Goal: Transaction & Acquisition: Purchase product/service

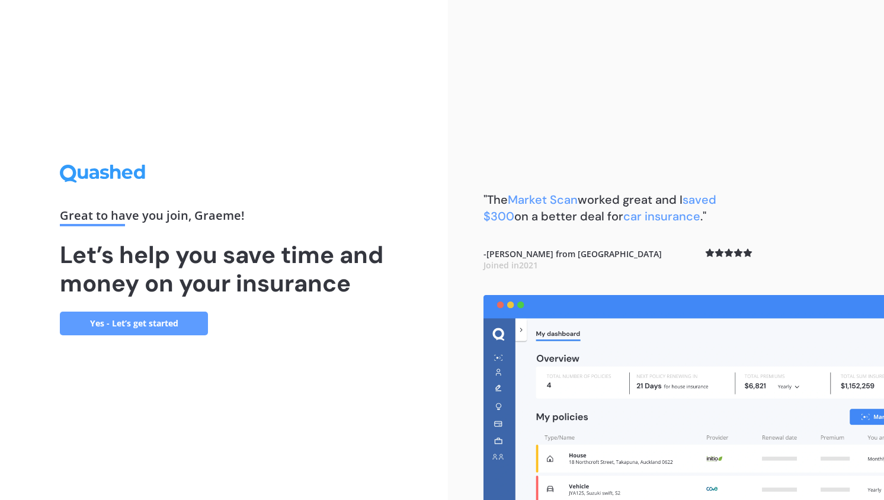
click at [173, 321] on link "Yes - Let’s get started" at bounding box center [134, 324] width 148 height 24
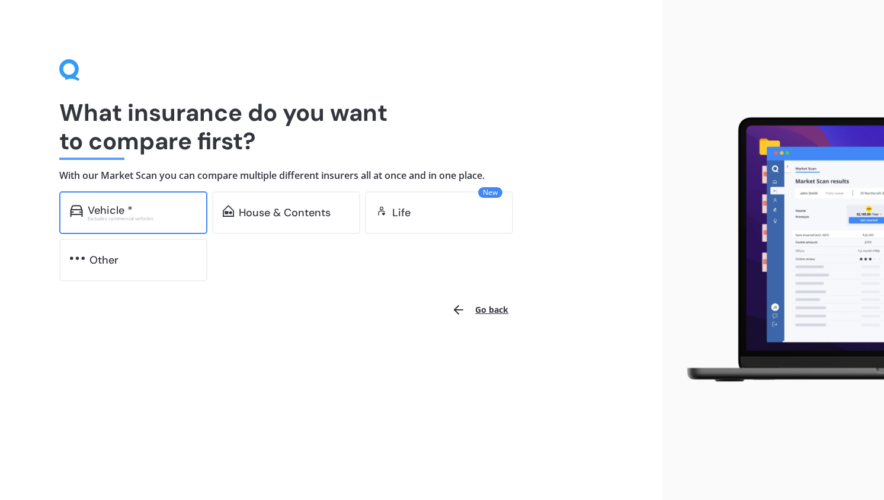
click at [140, 218] on div "Excludes commercial vehicles" at bounding box center [142, 218] width 109 height 5
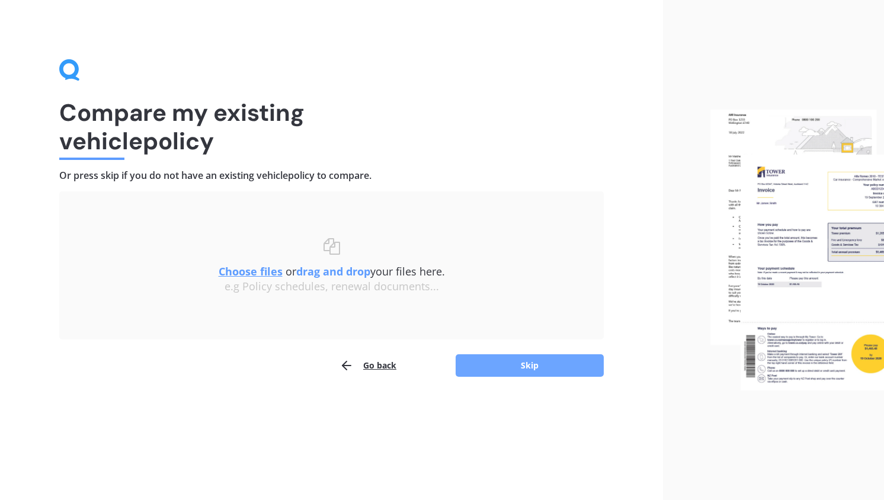
click at [496, 367] on button "Skip" at bounding box center [529, 365] width 148 height 23
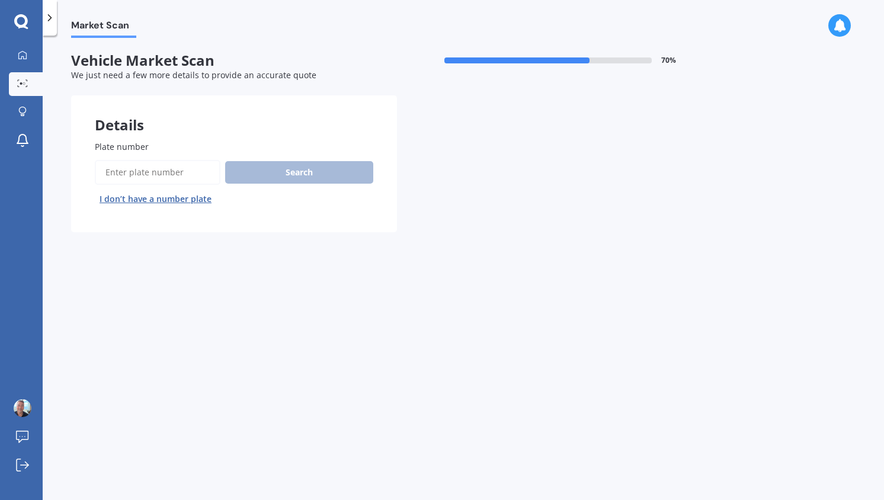
click at [185, 178] on input "Plate number" at bounding box center [158, 172] width 126 height 25
type input "cqz560"
click at [300, 166] on button "Search" at bounding box center [299, 172] width 148 height 23
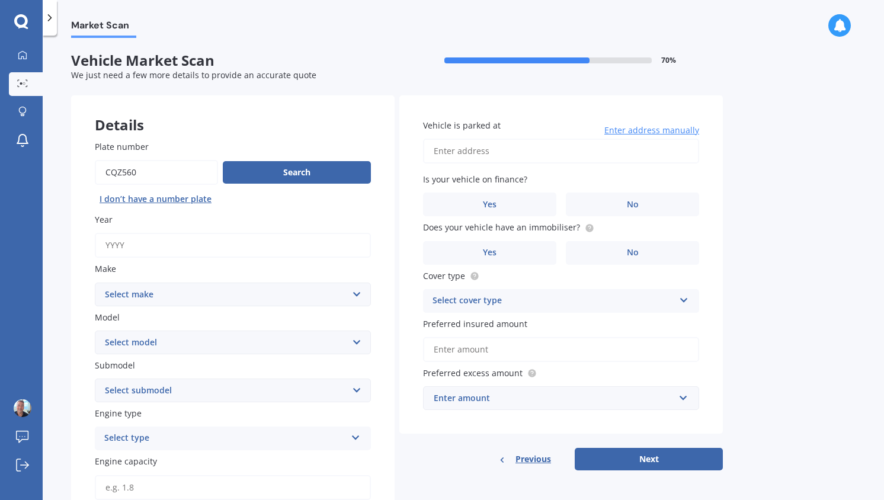
click at [137, 255] on input "Year" at bounding box center [233, 245] width 276 height 25
type input "2005"
click at [146, 298] on select "Select make AC ALFA ROMEO ASTON MARTIN AUDI AUSTIN BEDFORD BENTLEY BMW BYD CADI…" at bounding box center [233, 295] width 276 height 24
click at [95, 283] on select "Select make AC ALFA ROMEO ASTON MARTIN AUDI AUSTIN BEDFORD BENTLEY BMW BYD CADI…" at bounding box center [233, 295] width 276 height 24
click at [204, 294] on select "Select make AC ALFA ROMEO ASTON MARTIN AUDI AUSTIN BEDFORD BENTLEY BMW BYD CADI…" at bounding box center [233, 295] width 276 height 24
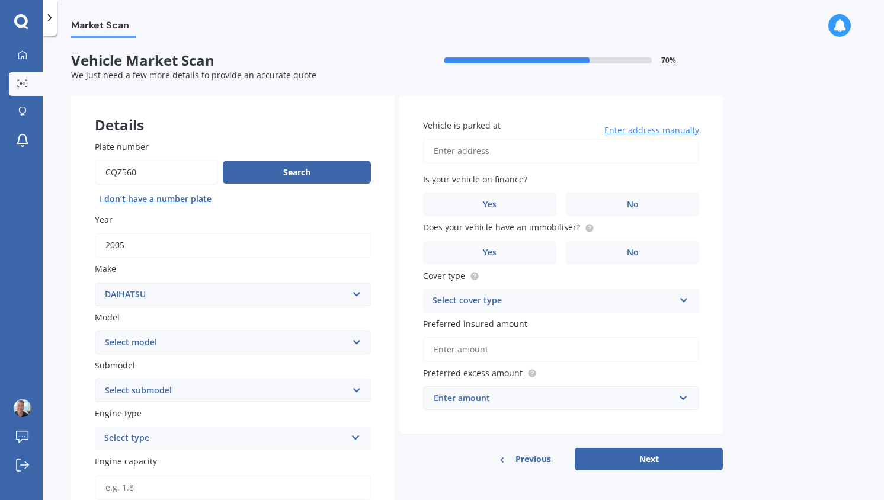
select select "MERCEDES BENZ"
click at [95, 283] on select "Select make AC ALFA ROMEO ASTON MARTIN AUDI AUSTIN BEDFORD BENTLEY BMW BYD CADI…" at bounding box center [233, 295] width 276 height 24
click at [169, 344] on select "Select model 190 200 220 230 240 250 260 280 300 320 350 380 400 420 450 500 55…" at bounding box center [233, 343] width 276 height 24
click at [95, 331] on select "Select model 190 200 220 230 240 250 260 280 300 320 350 380 400 420 450 500 55…" at bounding box center [233, 343] width 276 height 24
click at [178, 347] on select "Select model 190 200 220 230 240 250 260 280 300 320 350 380 400 420 450 500 55…" at bounding box center [233, 343] width 276 height 24
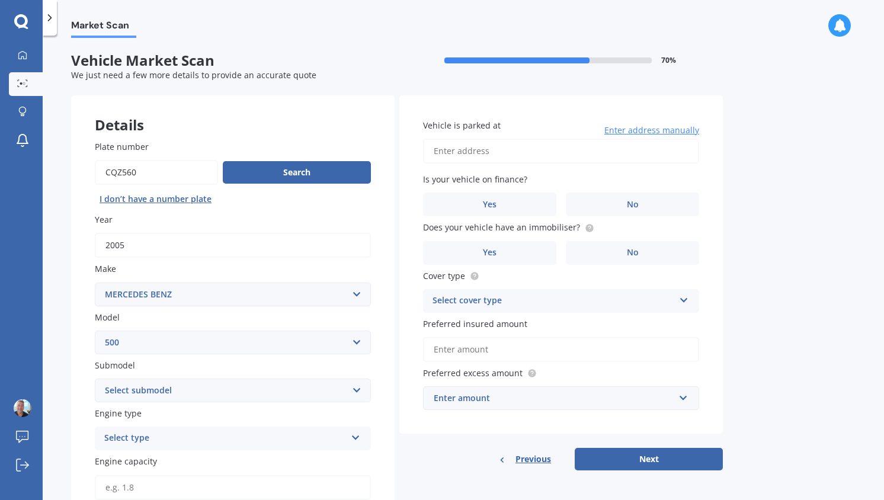
select select "SPRINTER"
click at [95, 331] on select "Select model 190 200 220 230 240 250 260 280 300 320 350 380 400 420 450 500 55…" at bounding box center [233, 343] width 276 height 24
click at [171, 392] on select "Select submodel (All)" at bounding box center [233, 390] width 276 height 24
select select "(ALL)"
click at [95, 380] on select "Select submodel (All)" at bounding box center [233, 390] width 276 height 24
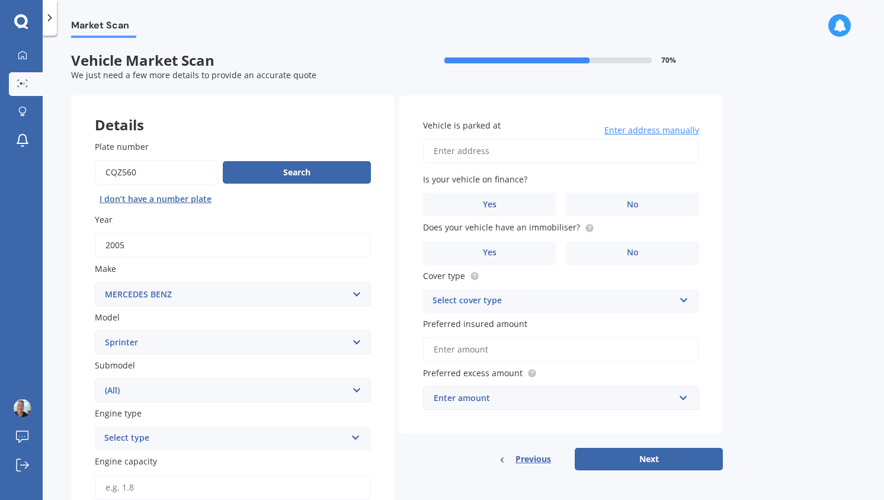
click at [159, 439] on div "Select type" at bounding box center [225, 438] width 242 height 14
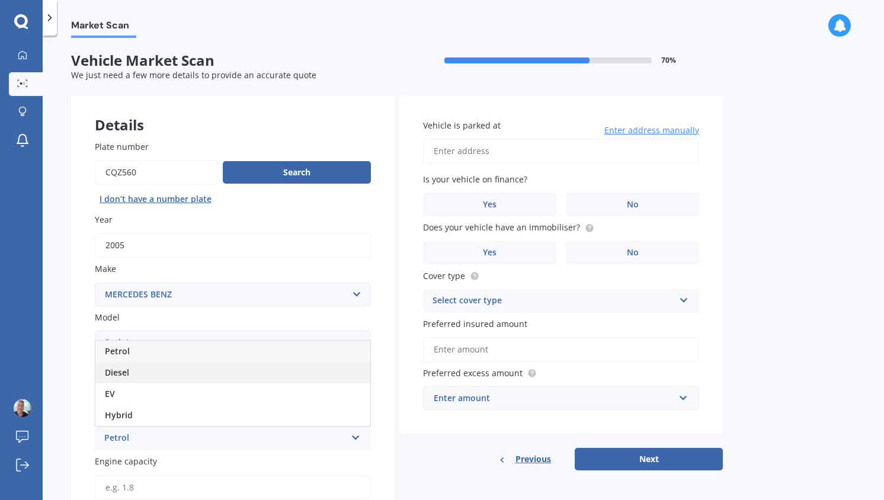
click at [133, 380] on div "Diesel" at bounding box center [232, 372] width 275 height 21
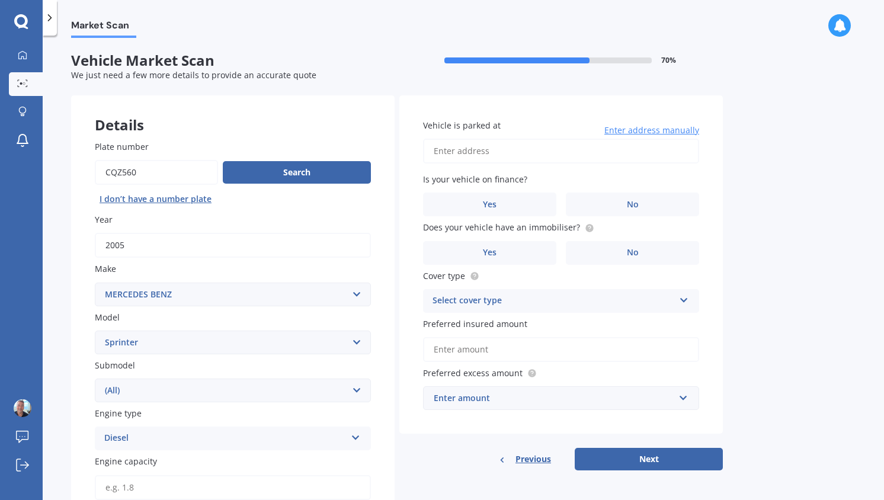
click at [140, 485] on input "Engine capacity" at bounding box center [233, 487] width 276 height 25
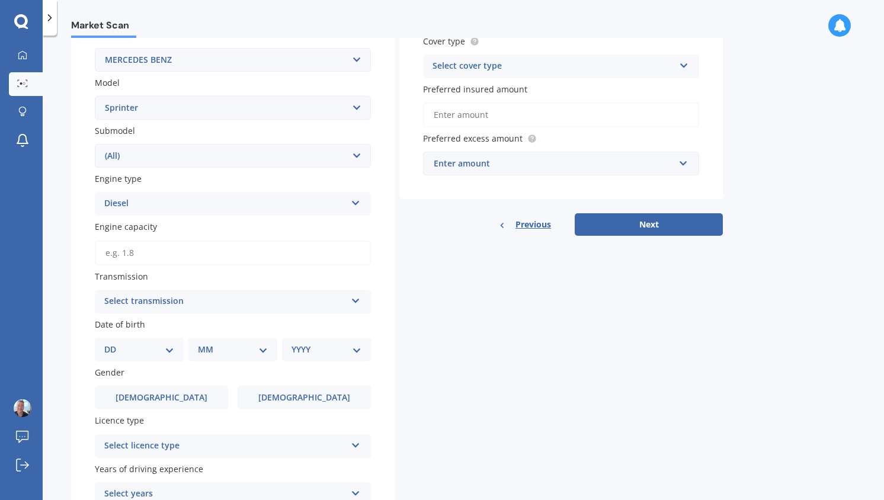
scroll to position [247, 0]
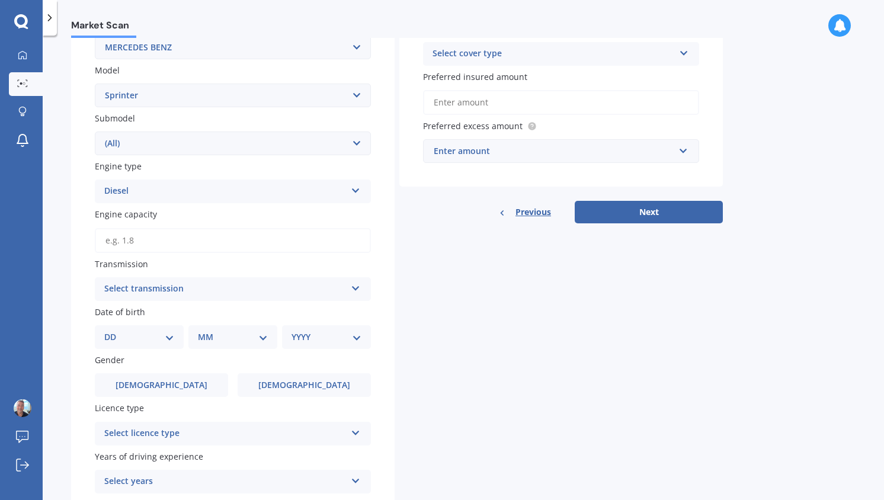
click at [181, 245] on input "Engine capacity" at bounding box center [233, 240] width 276 height 25
click at [643, 325] on div "Details Plate number Search I don’t have a number plate Year 2005 Make Select m…" at bounding box center [397, 206] width 652 height 717
click at [159, 245] on input "Engine capacity" at bounding box center [233, 240] width 276 height 25
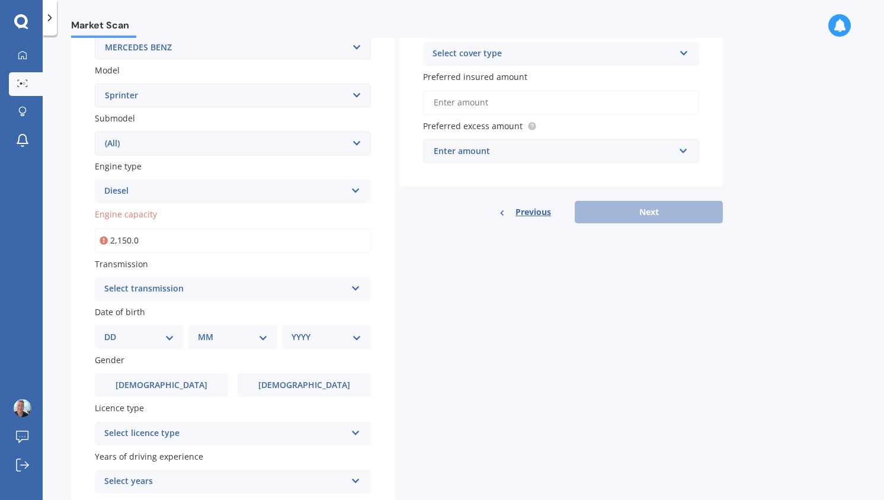
type input "2,150.0"
click at [142, 316] on div "Auto" at bounding box center [232, 311] width 275 height 21
click at [125, 339] on select "DD 01 02 03 04 05 06 07 08 09 10 11 12 13 14 15 16 17 18 19 20 21 22 23 24 25 2…" at bounding box center [139, 337] width 70 height 13
select select "17"
click at [114, 333] on select "DD 01 02 03 04 05 06 07 08 09 10 11 12 13 14 15 16 17 18 19 20 21 22 23 24 25 2…" at bounding box center [139, 337] width 70 height 13
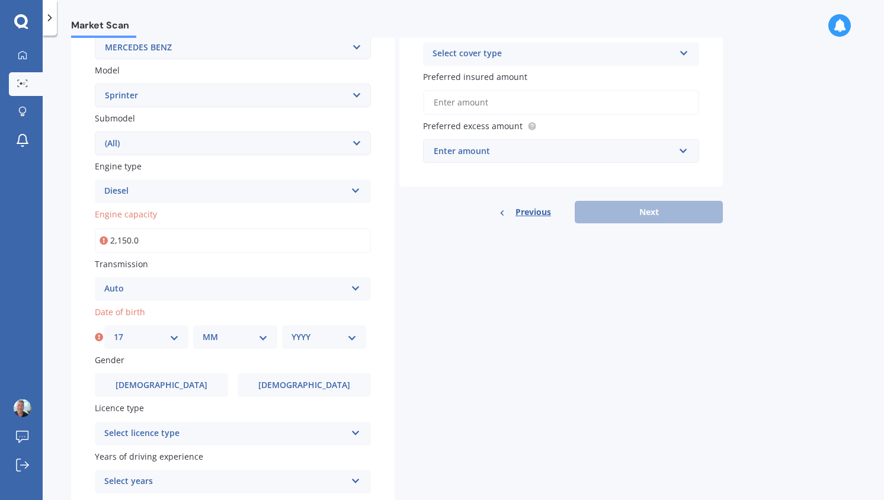
click at [217, 342] on select "MM 01 02 03 04 05 06 07 08 09 10 11 12" at bounding box center [235, 337] width 65 height 13
select select "10"
click at [203, 333] on select "MM 01 02 03 04 05 06 07 08 09 10 11 12" at bounding box center [235, 337] width 65 height 13
click at [299, 338] on select "YYYY 2025 2024 2023 2022 2021 2020 2019 2018 2017 2016 2015 2014 2013 2012 2011…" at bounding box center [323, 337] width 65 height 13
click at [291, 333] on select "YYYY 2025 2024 2023 2022 2021 2020 2019 2018 2017 2016 2015 2014 2013 2012 2011…" at bounding box center [323, 337] width 65 height 13
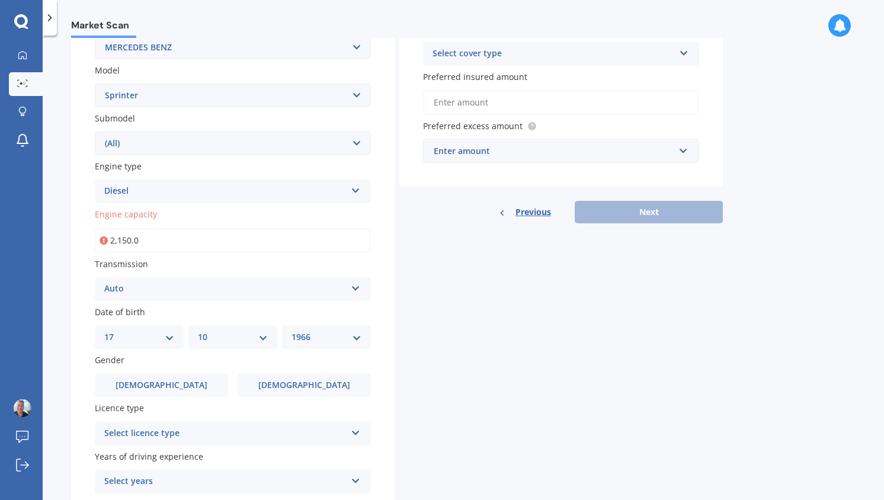
select select "1967"
click at [174, 386] on label "Male" at bounding box center [161, 385] width 133 height 24
click at [0, 0] on input "Male" at bounding box center [0, 0] width 0 height 0
click at [173, 435] on div "Select licence type" at bounding box center [225, 433] width 242 height 14
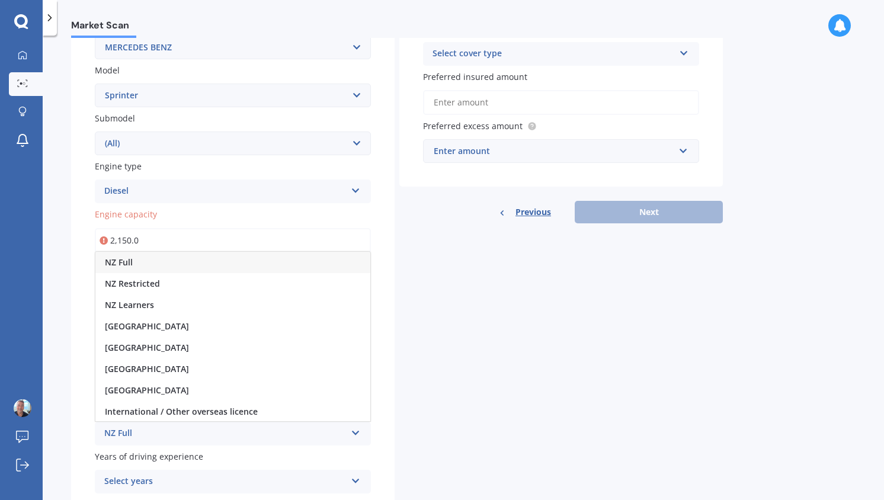
click at [137, 265] on div "NZ Full" at bounding box center [232, 262] width 275 height 21
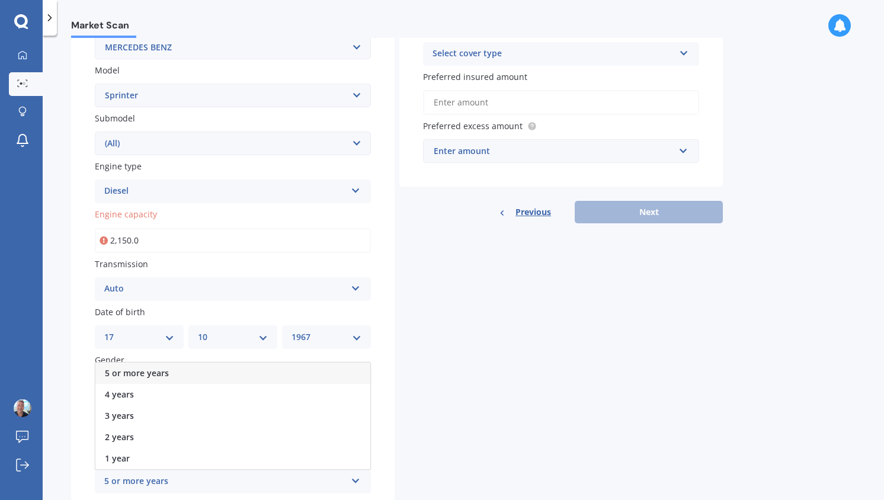
click at [220, 378] on div "5 or more years" at bounding box center [232, 373] width 275 height 21
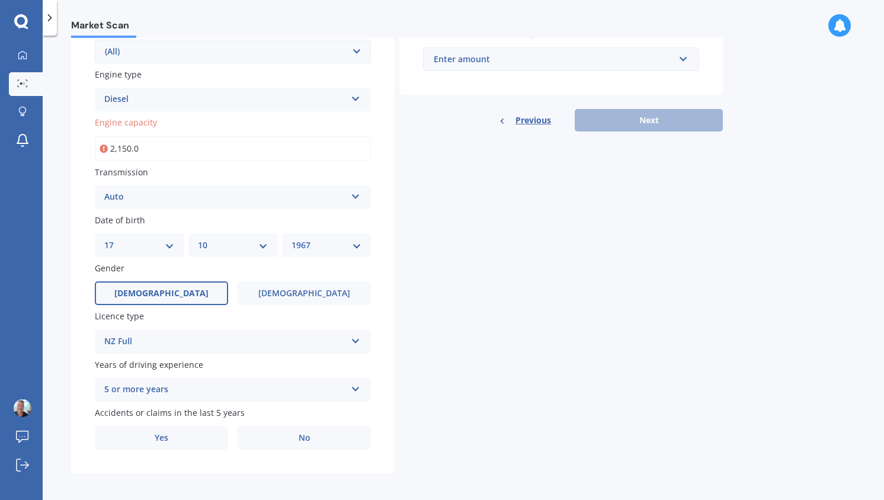
scroll to position [347, 0]
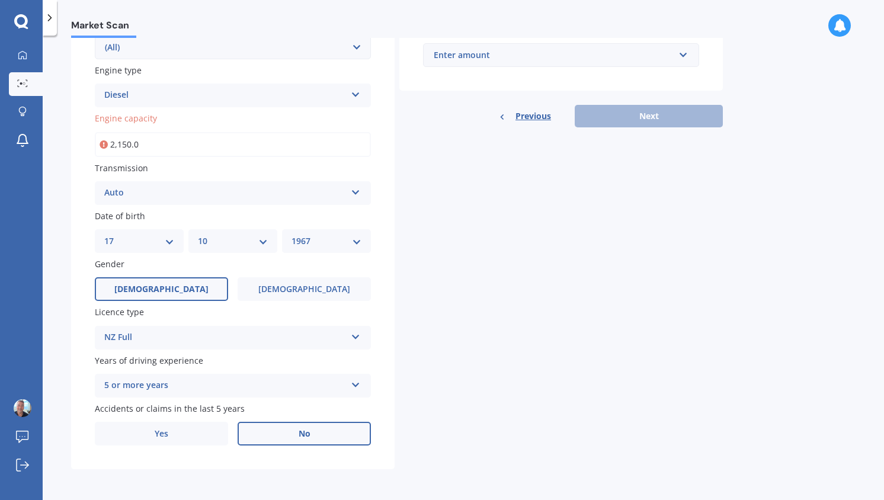
click at [300, 431] on span "No" at bounding box center [305, 434] width 12 height 10
click at [0, 0] on input "No" at bounding box center [0, 0] width 0 height 0
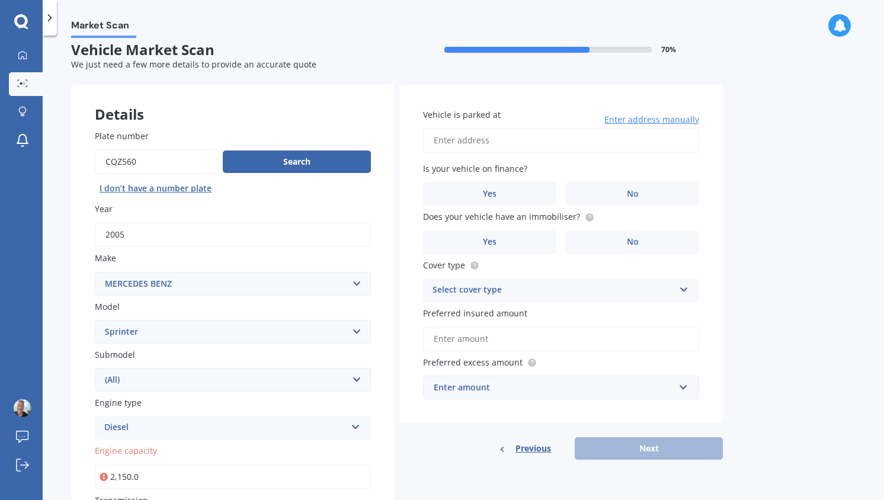
scroll to position [0, 0]
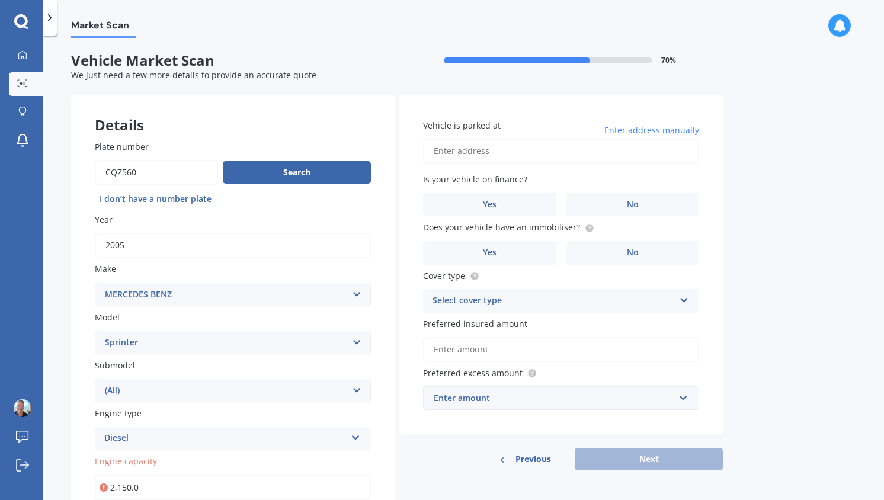
click at [528, 156] on input "Vehicle is parked at" at bounding box center [561, 151] width 276 height 25
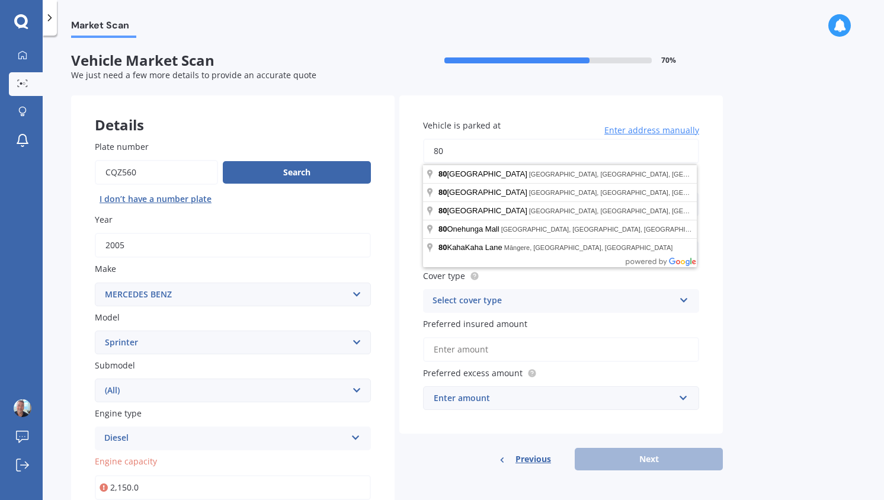
type input "[STREET_ADDRESS][PERSON_NAME]"
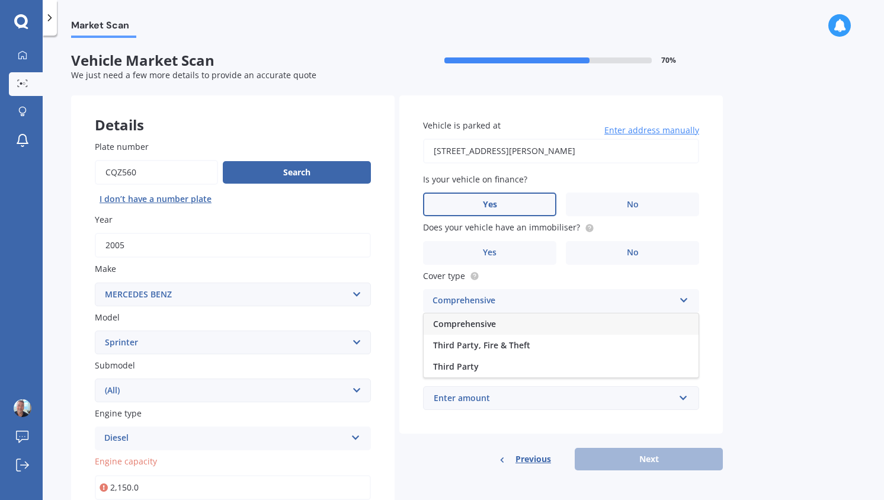
click at [503, 201] on label "Yes" at bounding box center [489, 205] width 133 height 24
click at [0, 0] on input "Yes" at bounding box center [0, 0] width 0 height 0
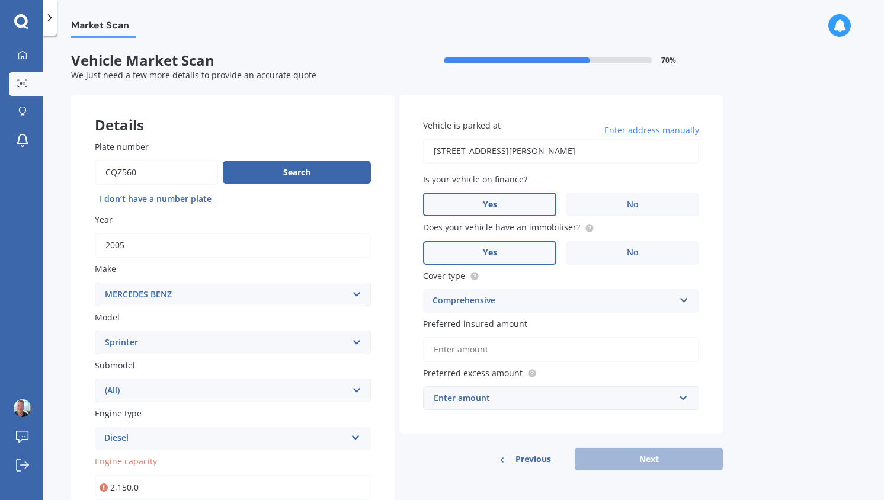
click at [510, 252] on label "Yes" at bounding box center [489, 253] width 133 height 24
click at [0, 0] on input "Yes" at bounding box center [0, 0] width 0 height 0
click at [502, 303] on div "Comprehensive" at bounding box center [553, 301] width 242 height 14
click at [479, 353] on input "Preferred insured amount" at bounding box center [561, 349] width 276 height 25
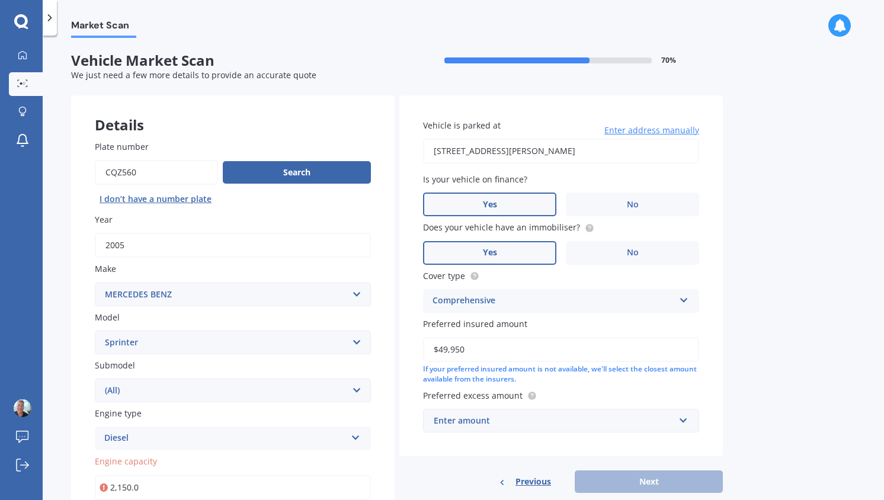
type input "$49,950"
click at [476, 418] on div "Enter amount" at bounding box center [554, 420] width 240 height 13
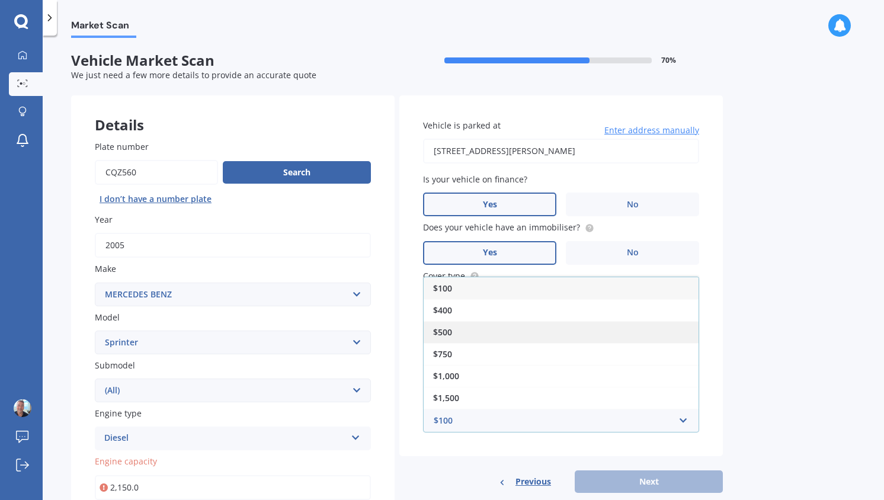
click at [474, 339] on div "$500" at bounding box center [561, 332] width 275 height 22
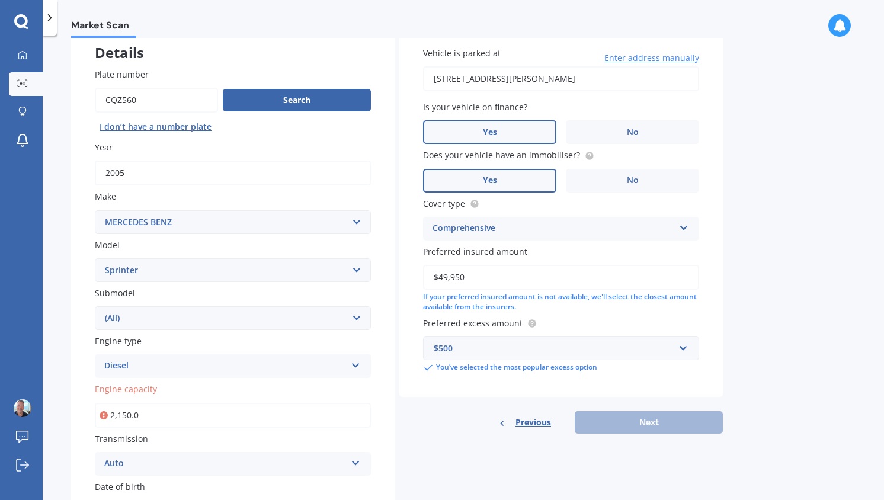
scroll to position [84, 0]
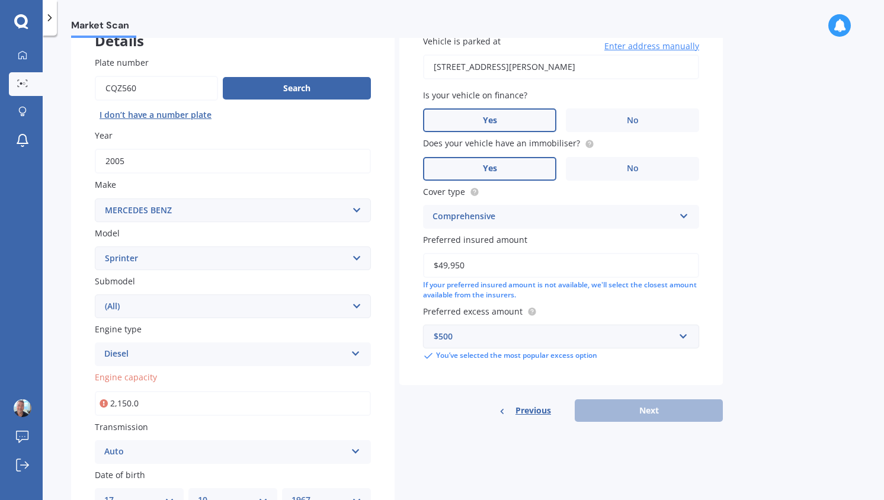
click at [590, 342] on div "$500" at bounding box center [554, 336] width 240 height 13
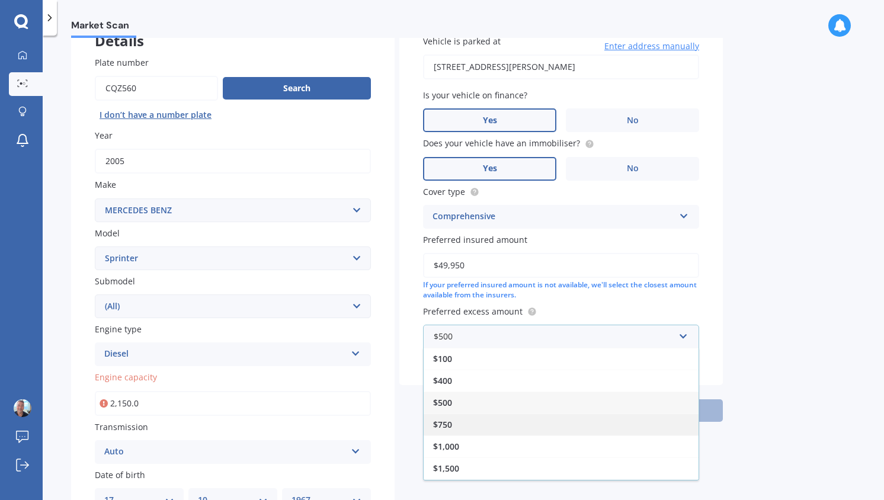
click at [530, 424] on div "$750" at bounding box center [561, 424] width 275 height 22
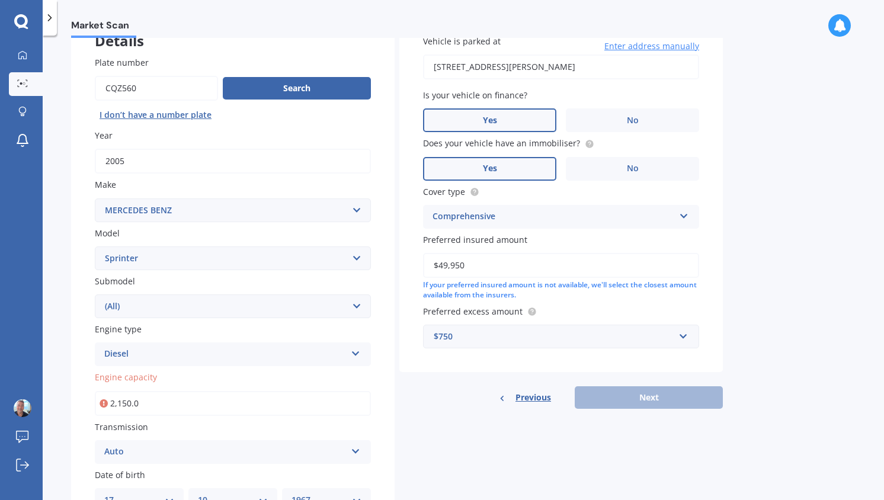
click at [623, 397] on div "Previous Next" at bounding box center [560, 397] width 323 height 23
click at [649, 397] on div "Previous Next" at bounding box center [560, 397] width 323 height 23
click at [513, 333] on div "$750" at bounding box center [554, 336] width 240 height 13
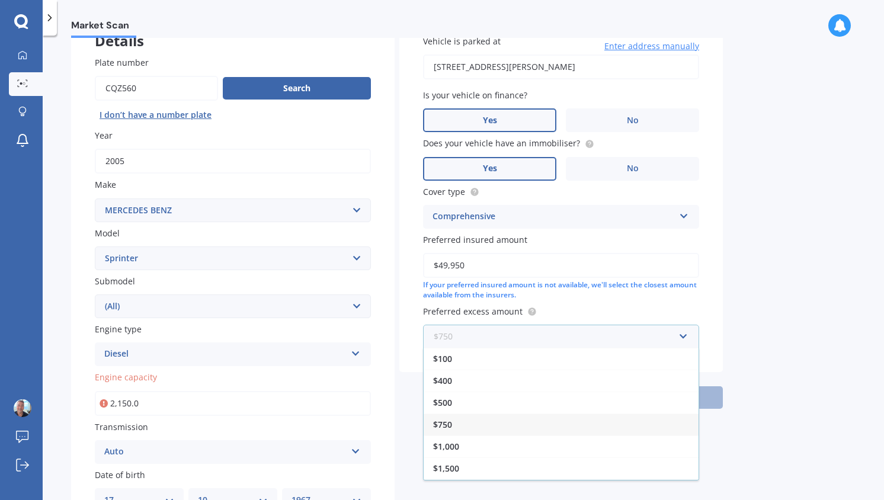
click at [634, 345] on input "text" at bounding box center [556, 336] width 265 height 23
click at [782, 298] on div "Market Scan Vehicle Market Scan 70 % We just need a few more details to provide…" at bounding box center [463, 270] width 841 height 464
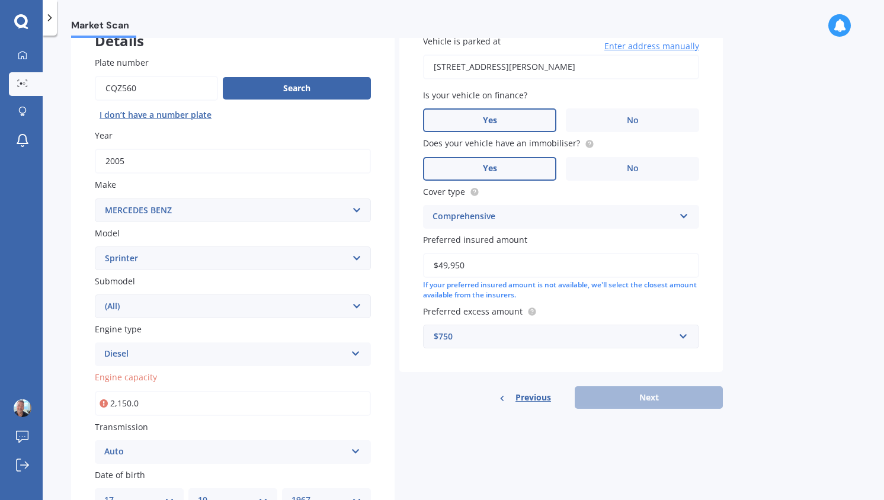
click at [631, 341] on div "$750" at bounding box center [554, 336] width 240 height 13
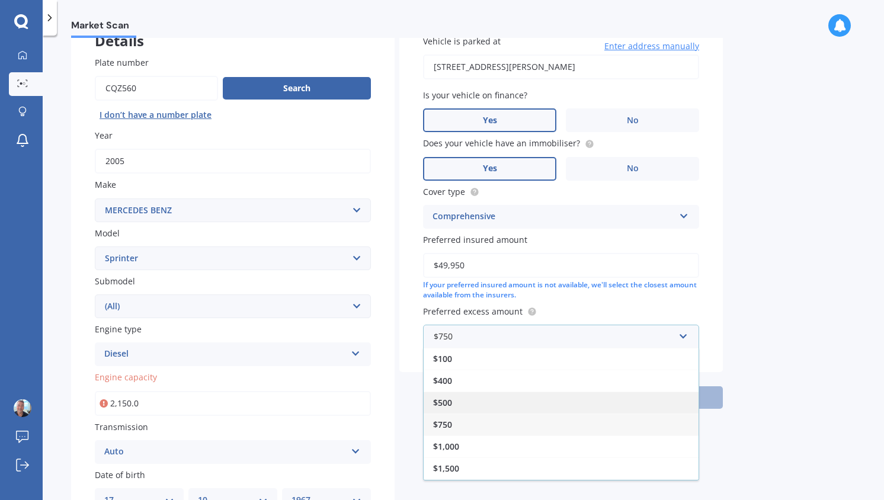
click at [573, 403] on div "$500" at bounding box center [561, 403] width 275 height 22
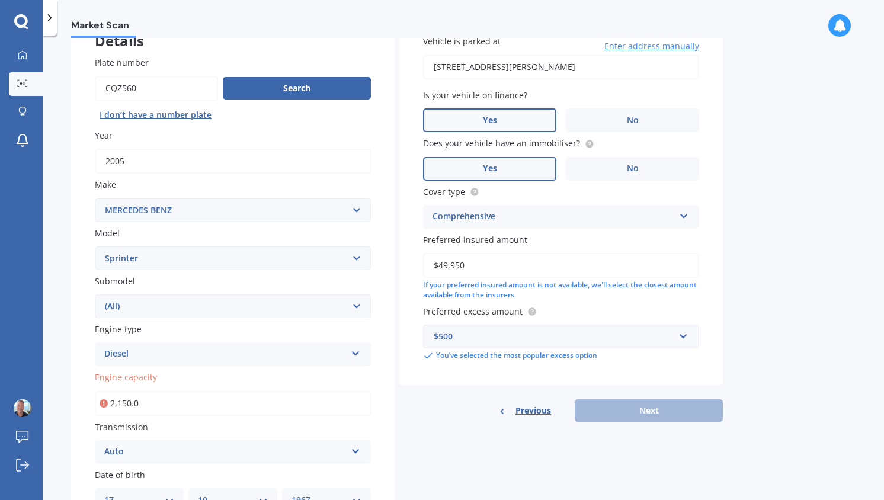
click at [633, 406] on div "Previous Next" at bounding box center [560, 410] width 323 height 23
click at [474, 345] on input "text" at bounding box center [556, 336] width 265 height 23
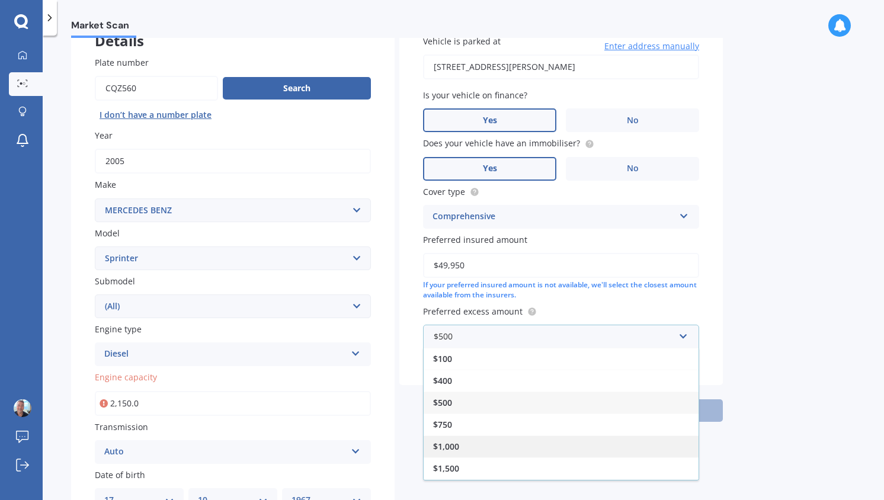
click at [467, 439] on div "$1,000" at bounding box center [561, 446] width 275 height 22
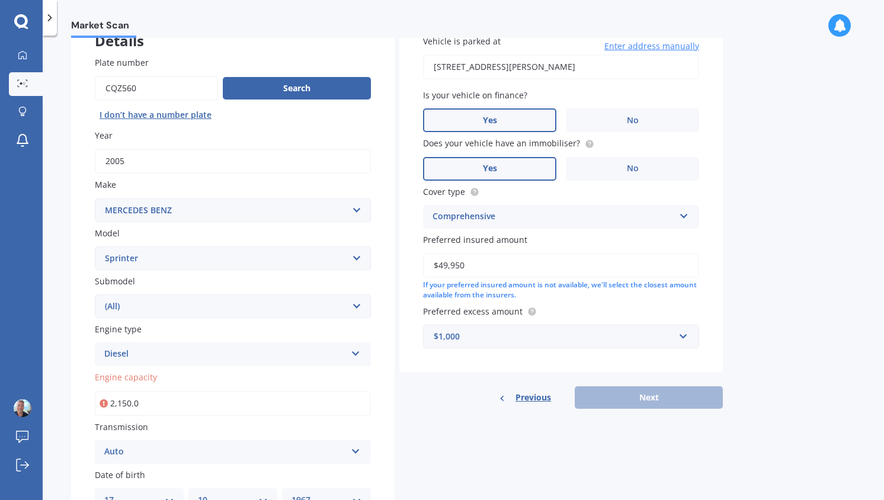
click at [628, 388] on div "Previous Next" at bounding box center [560, 397] width 323 height 23
drag, startPoint x: 628, startPoint y: 388, endPoint x: 563, endPoint y: 217, distance: 183.2
click at [563, 217] on div "Comprehensive" at bounding box center [553, 217] width 242 height 14
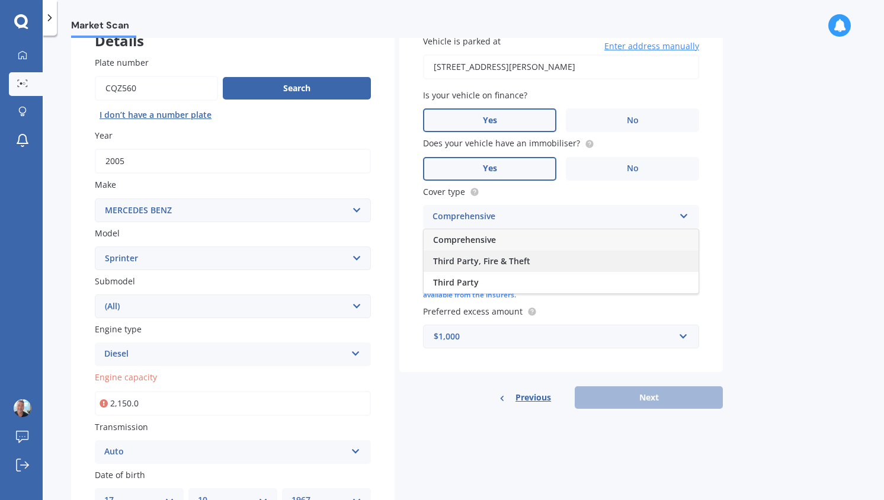
click at [530, 264] on div "Third Party, Fire & Theft" at bounding box center [561, 261] width 275 height 21
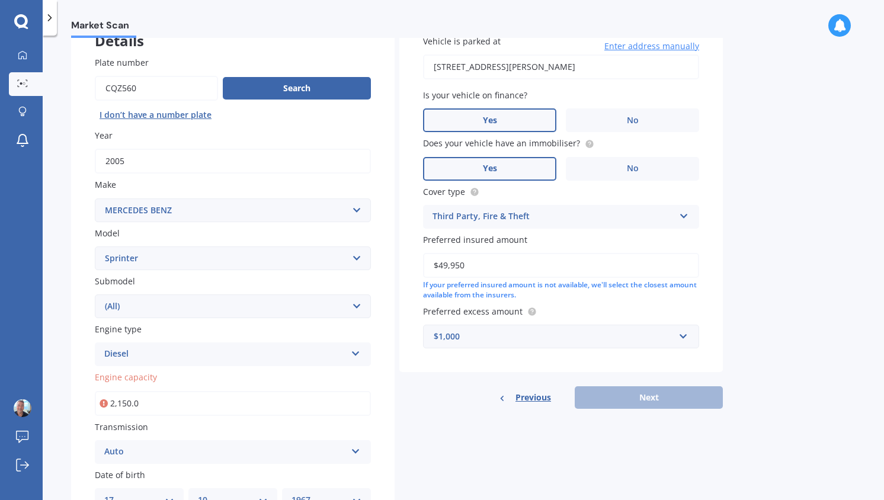
click at [496, 219] on div "Third Party, Fire & Theft" at bounding box center [553, 217] width 242 height 14
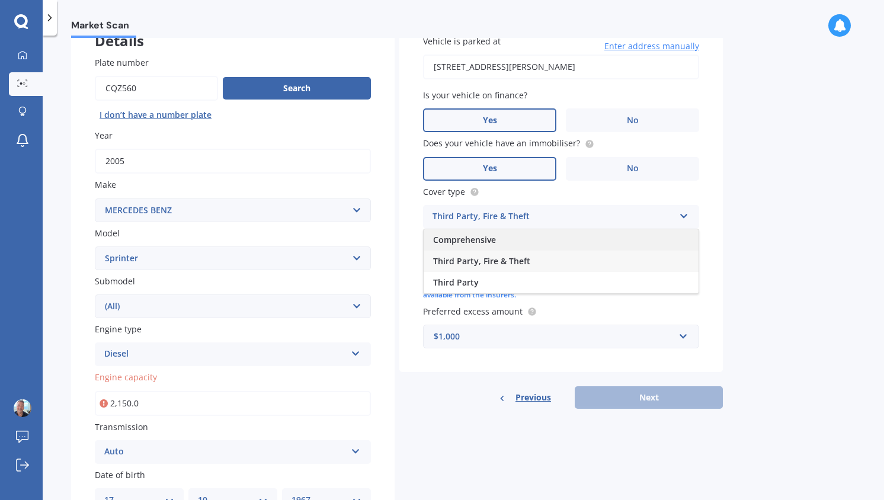
click at [483, 243] on span "Comprehensive" at bounding box center [464, 239] width 63 height 11
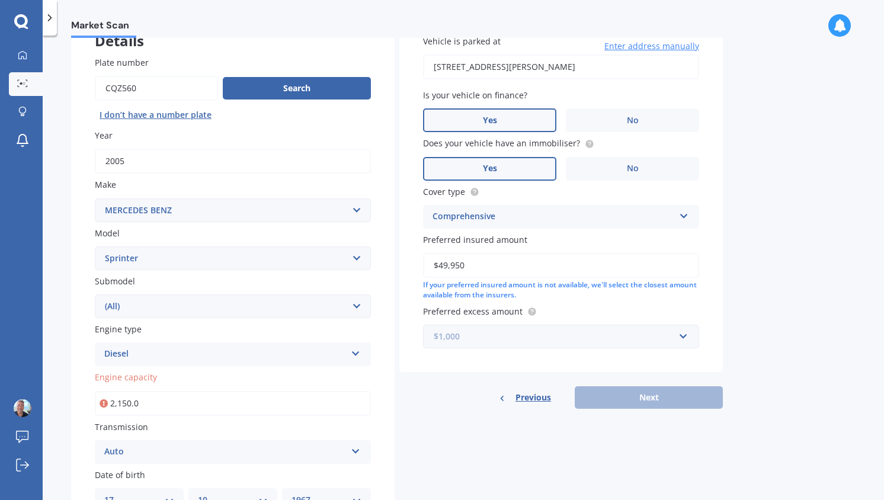
click at [470, 345] on input "text" at bounding box center [556, 336] width 265 height 23
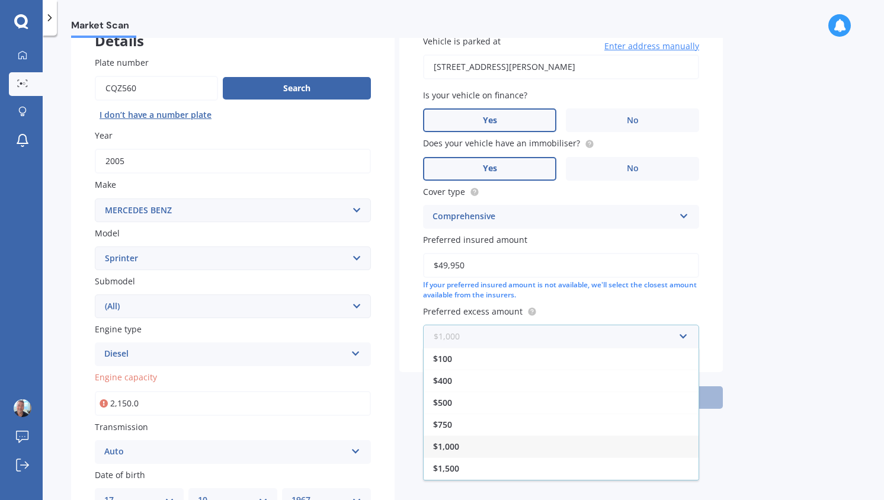
click at [492, 342] on input "text" at bounding box center [556, 336] width 265 height 23
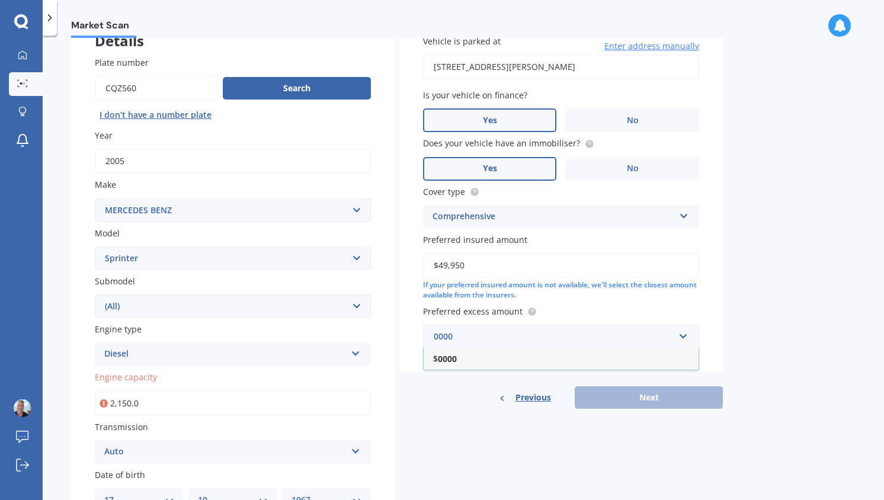
type input "0000"
click at [628, 403] on div "Previous Next" at bounding box center [560, 397] width 323 height 23
click at [635, 341] on div "Enter amount" at bounding box center [554, 336] width 240 height 13
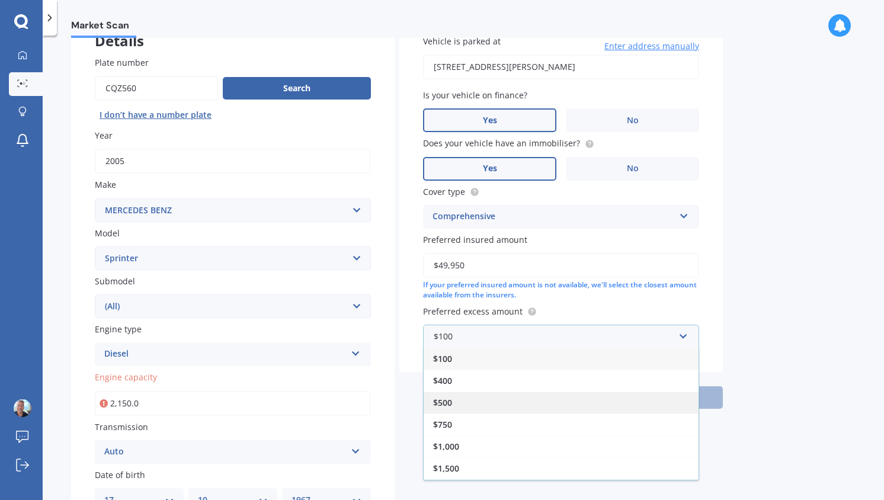
click at [575, 398] on div "$500" at bounding box center [561, 403] width 275 height 22
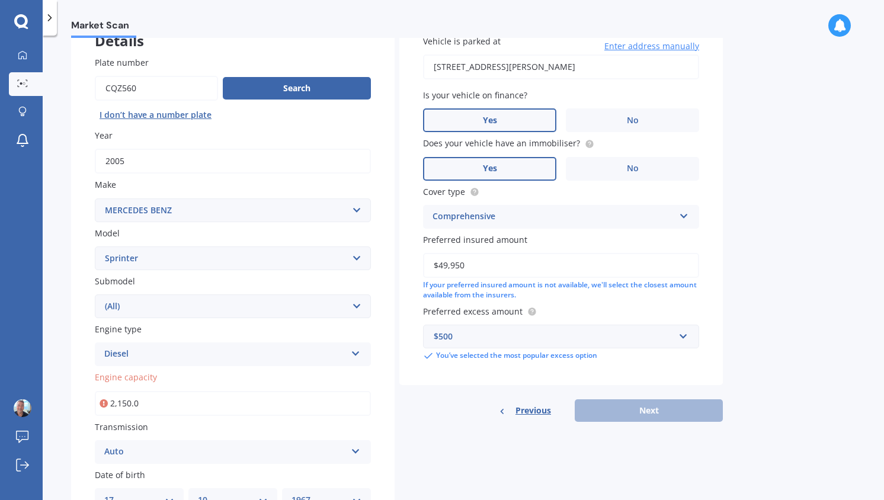
click at [625, 411] on div "Previous Next" at bounding box center [560, 410] width 323 height 23
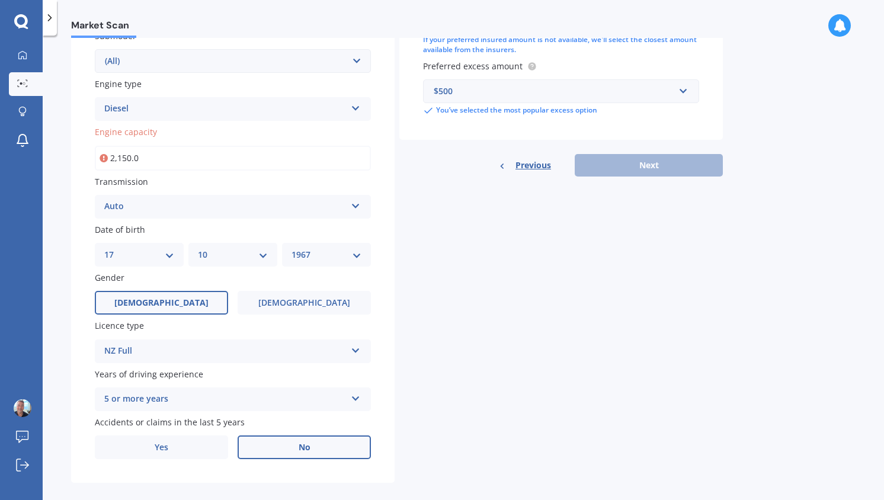
scroll to position [347, 0]
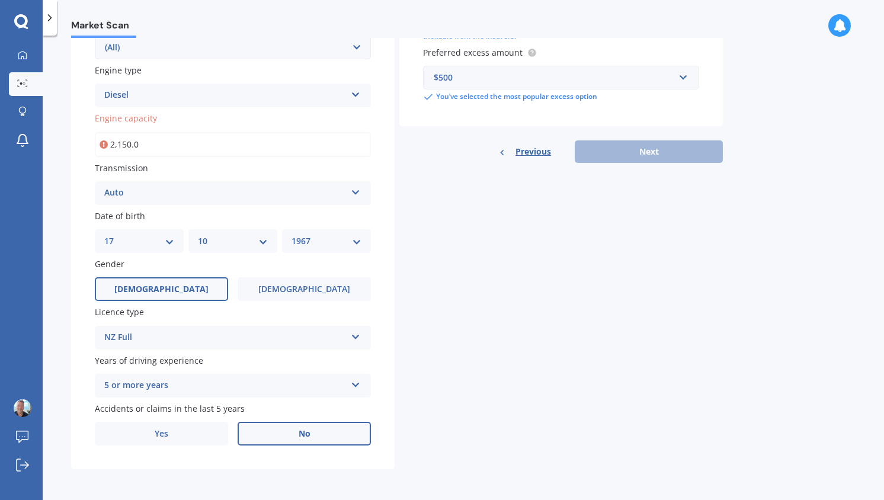
drag, startPoint x: 152, startPoint y: 140, endPoint x: 110, endPoint y: 137, distance: 42.2
click at [110, 137] on input "2,150.0" at bounding box center [233, 144] width 276 height 25
click at [179, 139] on input "2,150.0" at bounding box center [233, 144] width 276 height 25
click at [103, 140] on icon at bounding box center [104, 145] width 8 height 12
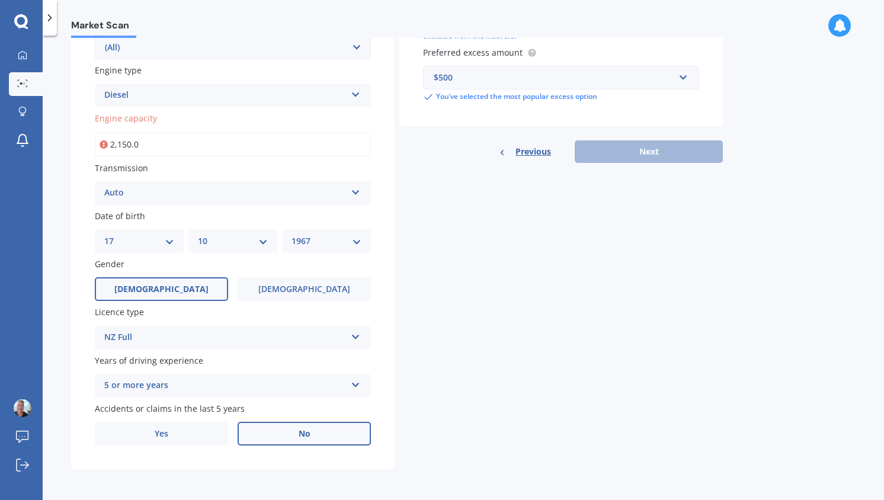
click at [140, 142] on input "2,150.0" at bounding box center [233, 144] width 276 height 25
drag, startPoint x: 147, startPoint y: 142, endPoint x: 133, endPoint y: 140, distance: 14.9
click at [133, 140] on input "2,150.0" at bounding box center [233, 144] width 276 height 25
type input "2.0"
type input "2.1"
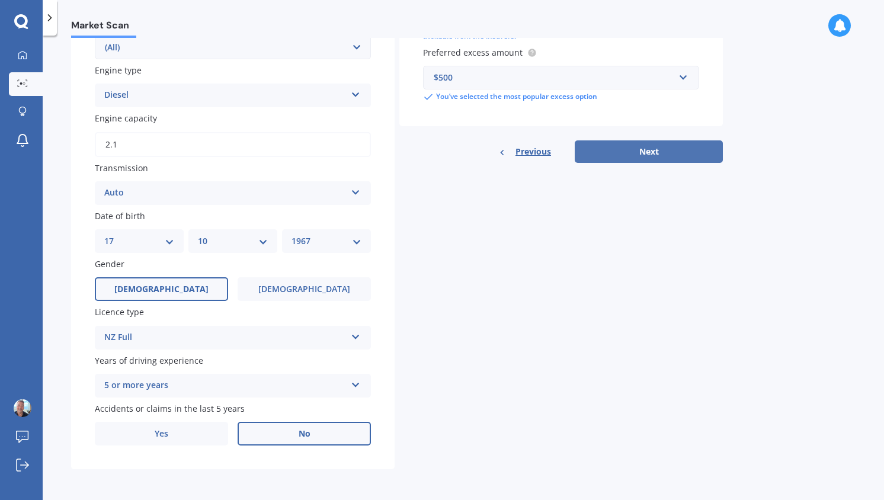
click at [639, 146] on button "Next" at bounding box center [649, 151] width 148 height 23
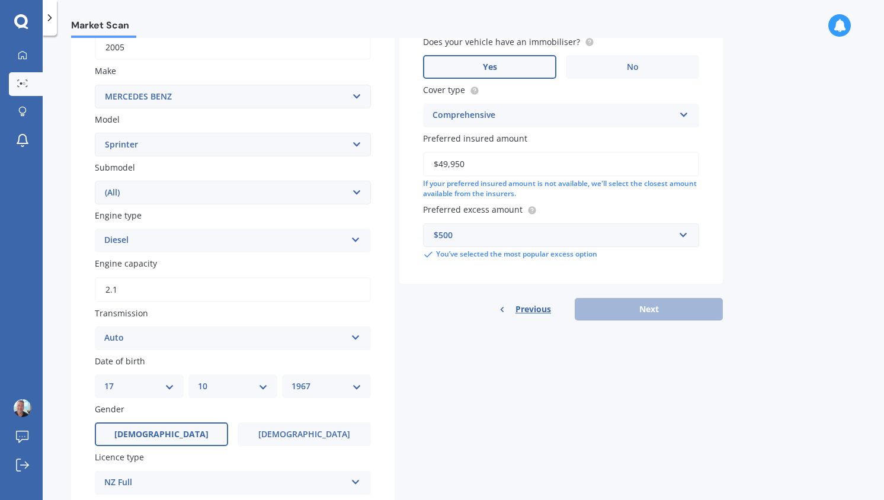
scroll to position [81, 0]
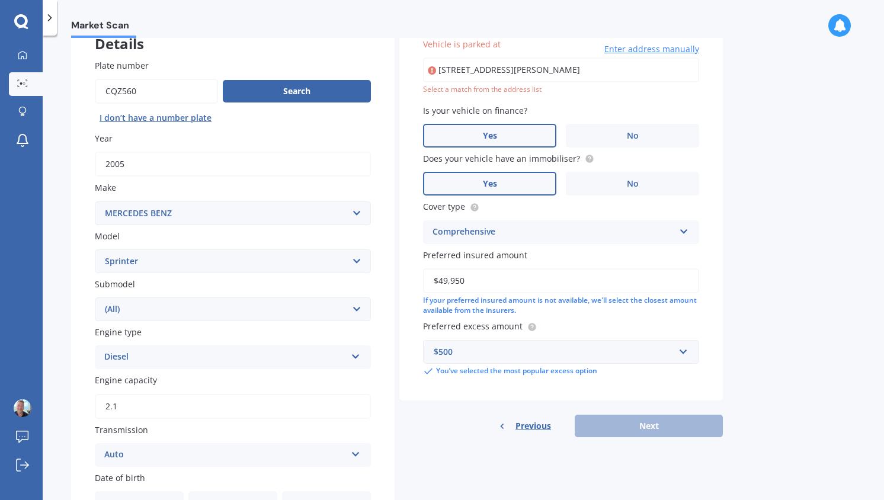
type input "[STREET_ADDRESS][PERSON_NAME]"
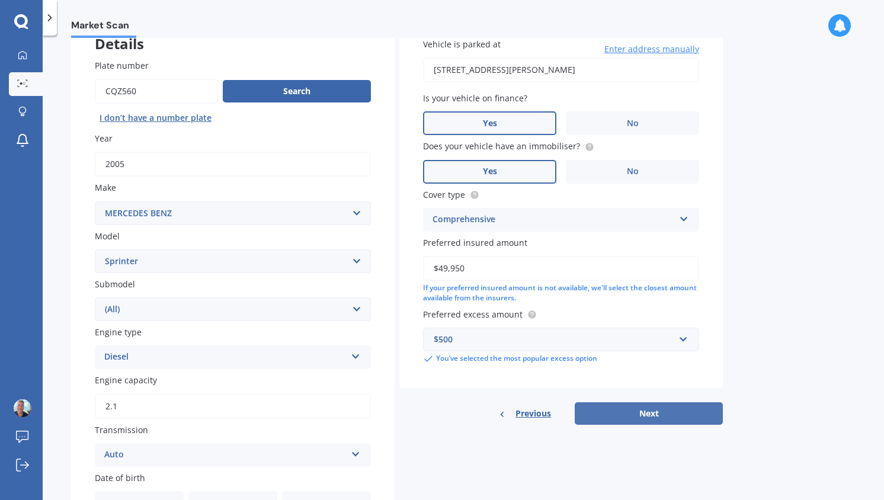
click at [651, 412] on button "Next" at bounding box center [649, 413] width 148 height 23
select select "17"
select select "10"
select select "1967"
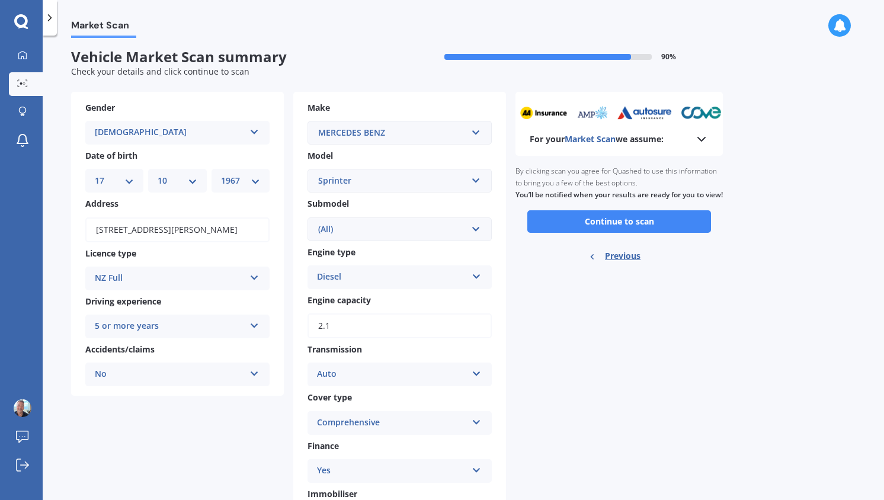
scroll to position [0, 0]
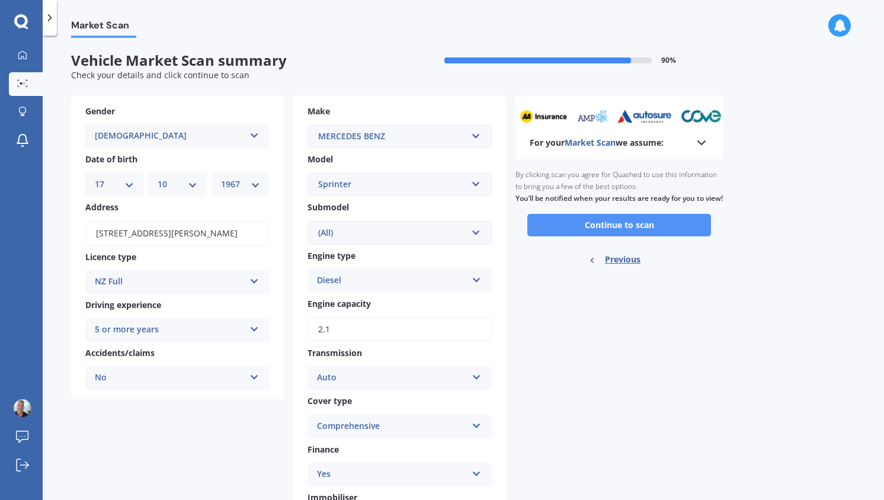
click at [630, 233] on button "Continue to scan" at bounding box center [619, 225] width 184 height 23
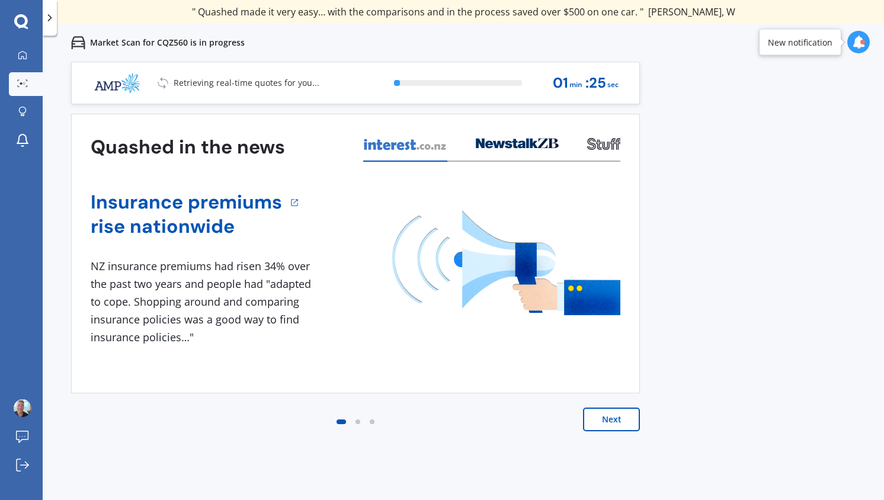
click at [608, 421] on button "Next" at bounding box center [611, 420] width 57 height 24
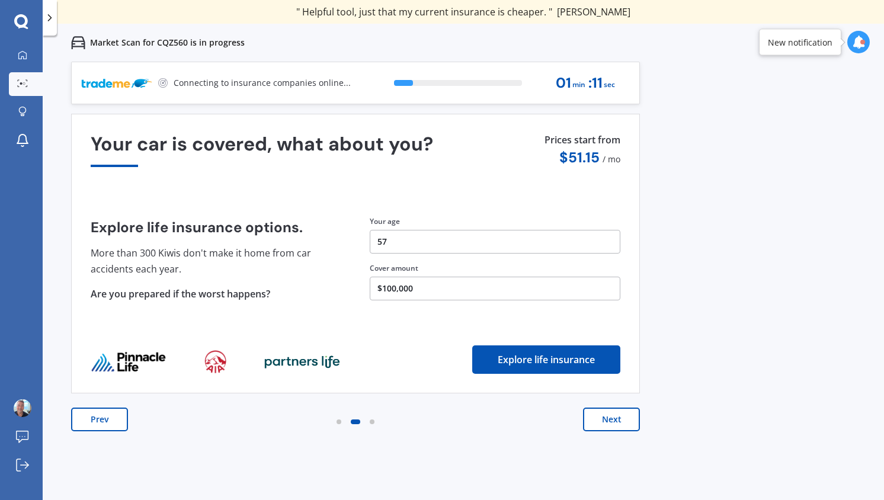
click at [608, 419] on button "Next" at bounding box center [611, 420] width 57 height 24
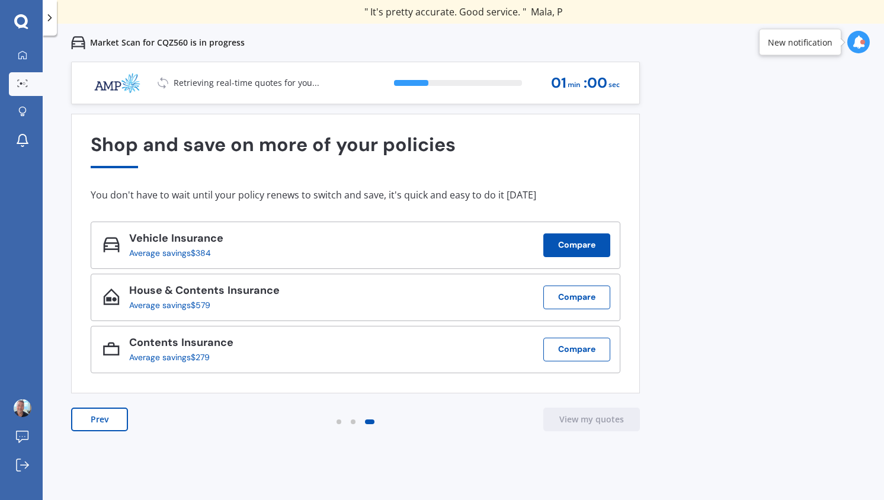
click at [591, 243] on button "Compare" at bounding box center [576, 245] width 67 height 24
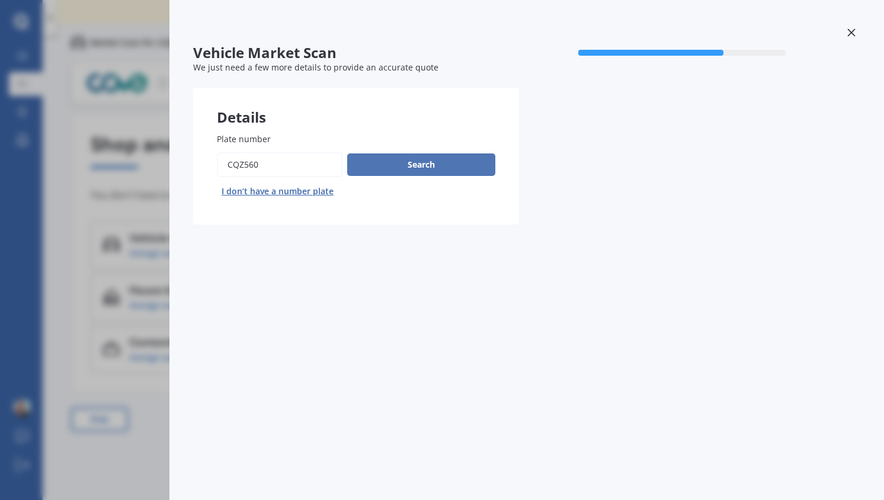
click at [440, 162] on button "Search" at bounding box center [421, 164] width 148 height 23
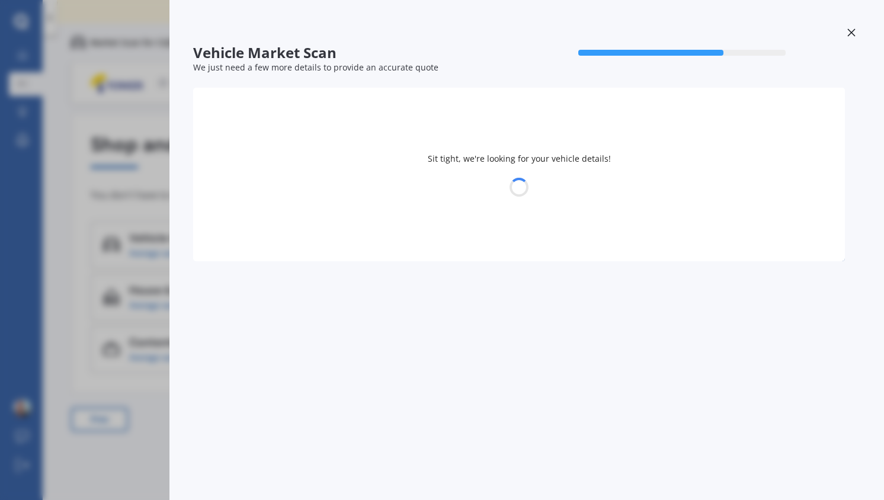
select select "17"
select select "10"
select select "1967"
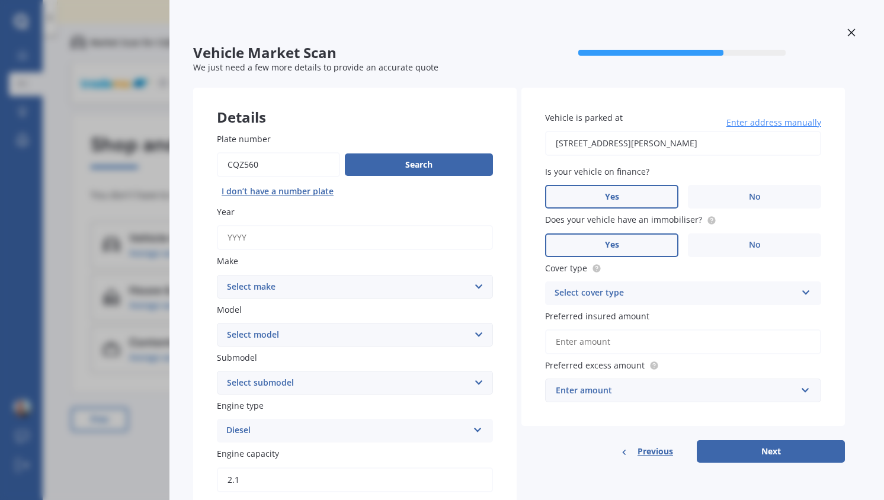
click at [847, 33] on icon at bounding box center [851, 32] width 8 height 8
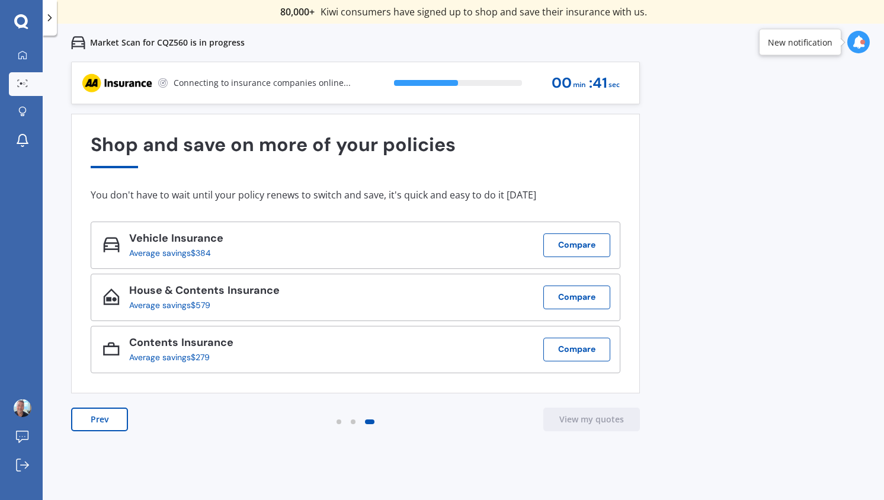
click at [201, 248] on div "Average savings $384" at bounding box center [171, 252] width 85 height 9
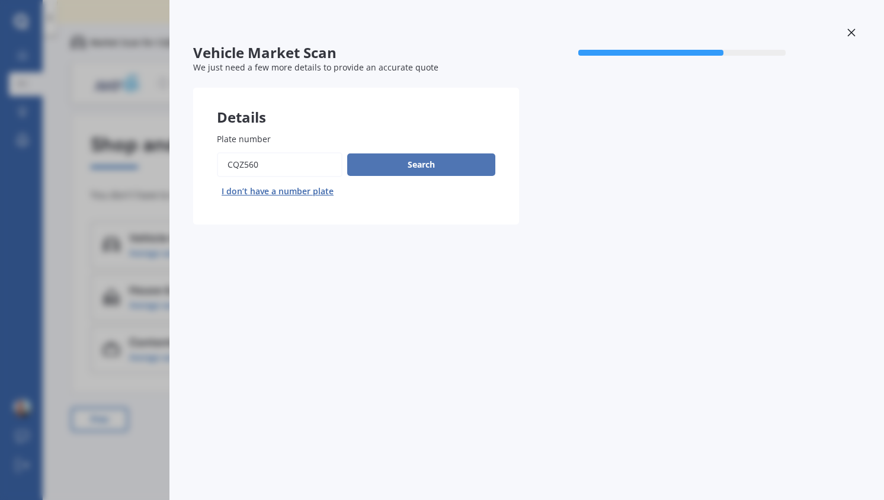
click at [416, 163] on button "Search" at bounding box center [421, 164] width 148 height 23
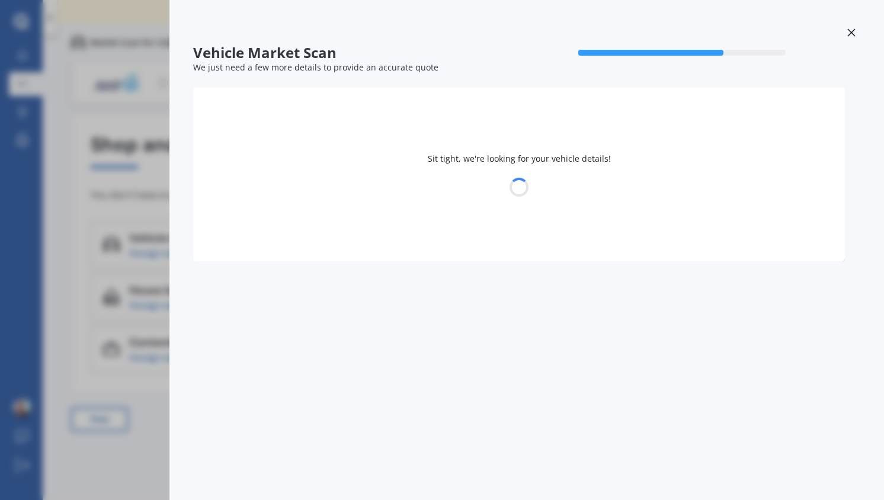
select select "17"
select select "10"
select select "1967"
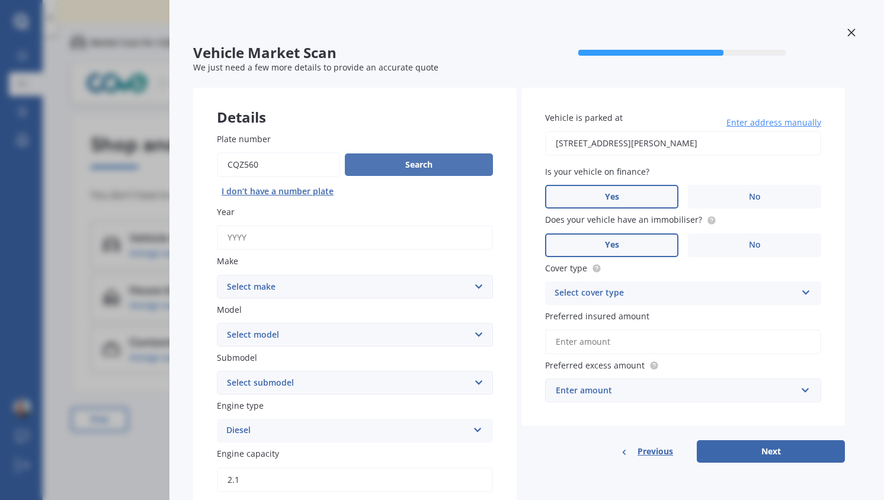
click at [400, 167] on button "Search" at bounding box center [419, 164] width 148 height 23
click at [282, 232] on input "Year" at bounding box center [355, 237] width 276 height 25
type input "2005"
click at [600, 198] on label "Yes" at bounding box center [611, 197] width 133 height 24
click at [0, 0] on input "Yes" at bounding box center [0, 0] width 0 height 0
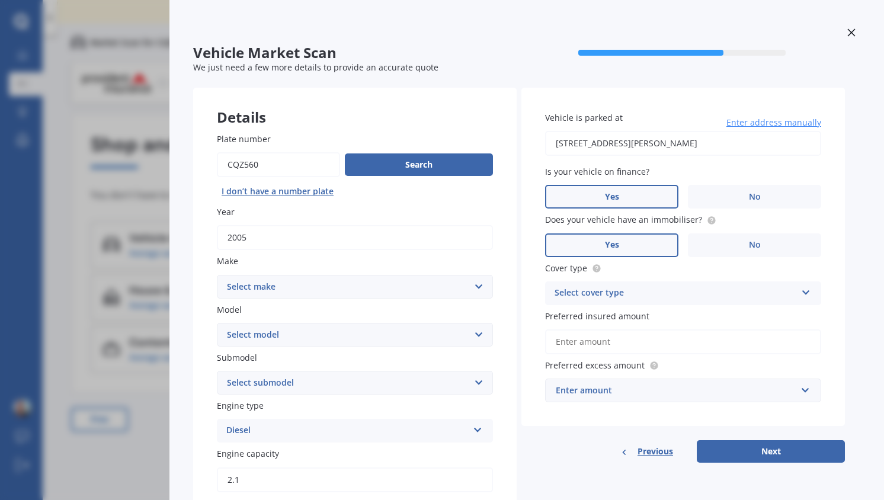
click at [603, 248] on label "Yes" at bounding box center [611, 245] width 133 height 24
click at [0, 0] on input "Yes" at bounding box center [0, 0] width 0 height 0
click at [589, 293] on div "Select cover type" at bounding box center [675, 293] width 242 height 14
click at [588, 316] on span "Comprehensive" at bounding box center [586, 315] width 63 height 11
click at [583, 345] on input "Preferred insured amount" at bounding box center [683, 341] width 276 height 25
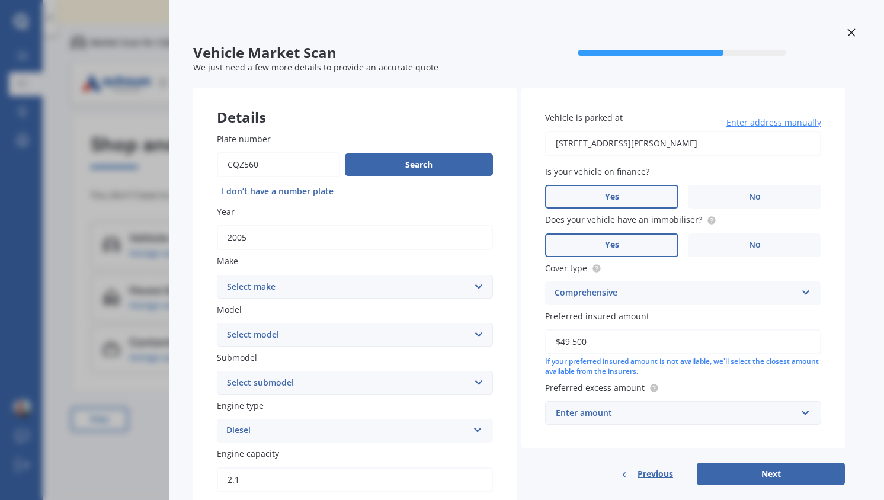
type input "$49,500"
click at [301, 285] on select "Select make AC ALFA ROMEO ASTON MARTIN AUDI AUSTIN BEDFORD BENTLEY BMW BYD CADI…" at bounding box center [355, 287] width 276 height 24
select select "MERCEDES BENZ"
click at [217, 275] on select "Select make AC ALFA ROMEO ASTON MARTIN AUDI AUSTIN BEDFORD BENTLEY BMW BYD CADI…" at bounding box center [355, 287] width 276 height 24
click at [285, 337] on select "Select model 190 200 220 230 240 250 260 280 300 320 350 380 400 420 450 500 55…" at bounding box center [355, 335] width 276 height 24
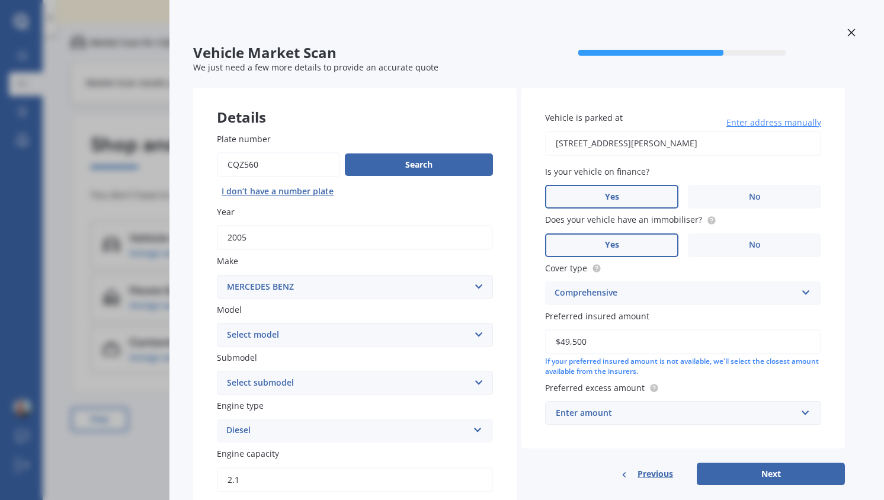
select select "SPRINTER"
click at [217, 323] on select "Select model 190 200 220 230 240 250 260 280 300 320 350 380 400 420 450 500 55…" at bounding box center [355, 335] width 276 height 24
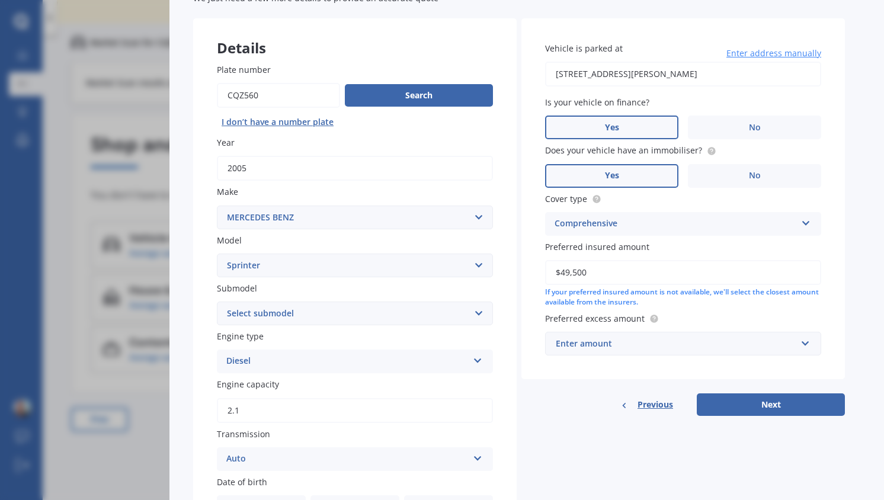
scroll to position [73, 0]
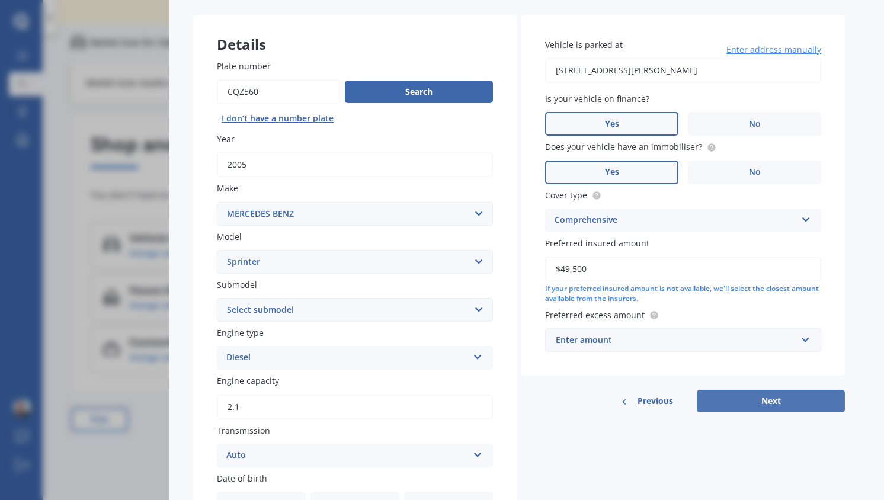
click at [774, 403] on button "Next" at bounding box center [771, 401] width 148 height 23
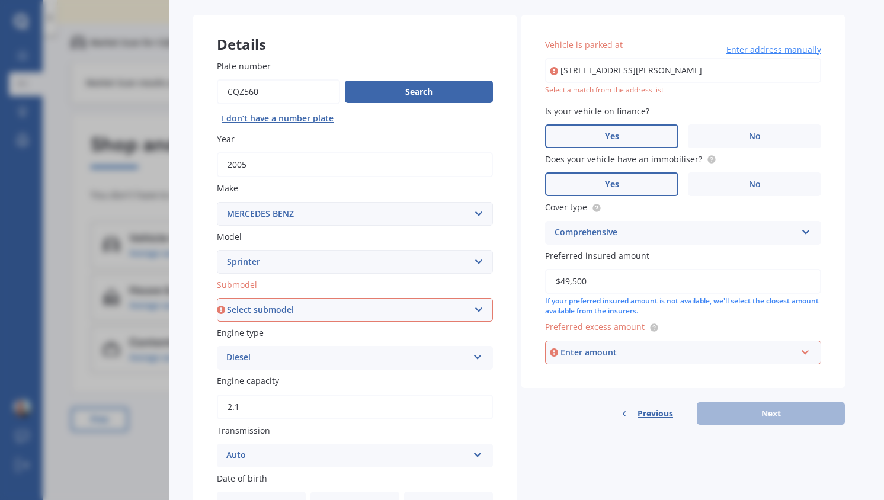
click at [336, 306] on select "Select submodel (All)" at bounding box center [355, 310] width 276 height 24
select select "(ALL)"
click at [217, 299] on select "Select submodel (All)" at bounding box center [355, 310] width 276 height 24
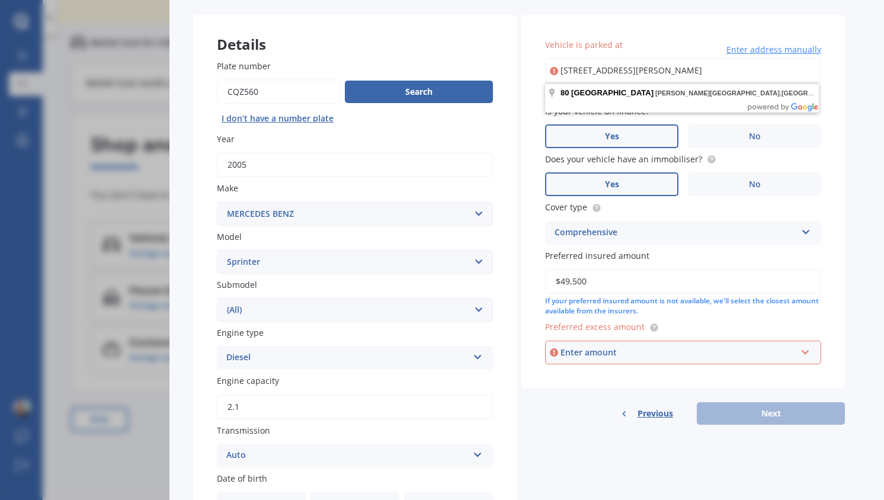
click at [626, 351] on div "Enter amount" at bounding box center [678, 352] width 236 height 13
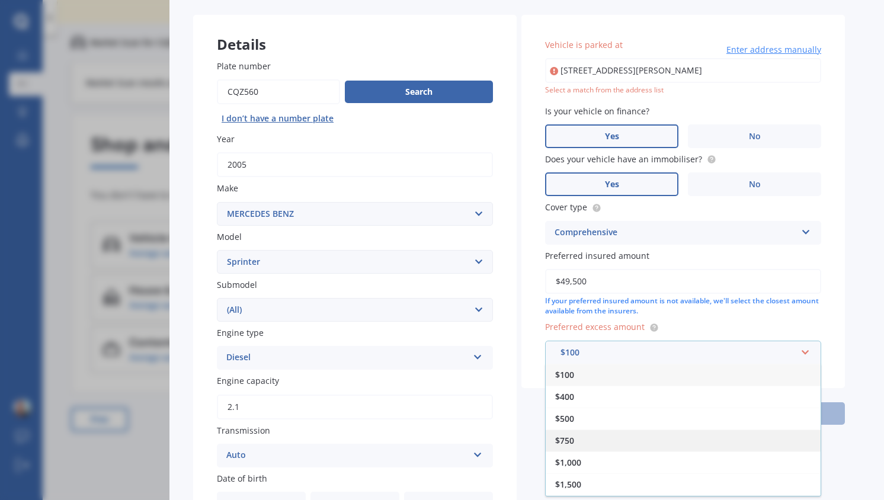
click at [578, 440] on div "$750" at bounding box center [683, 440] width 275 height 22
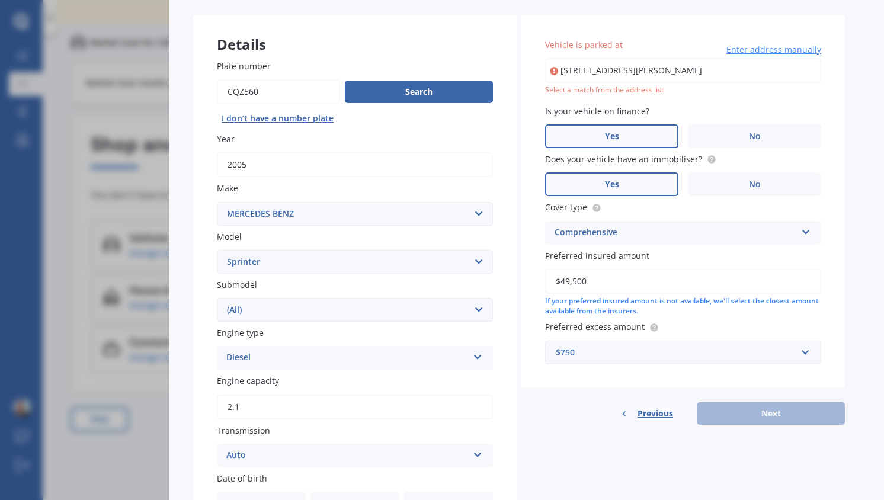
click at [640, 73] on input "[STREET_ADDRESS][PERSON_NAME]" at bounding box center [683, 70] width 276 height 25
type input "[STREET_ADDRESS][PERSON_NAME]"
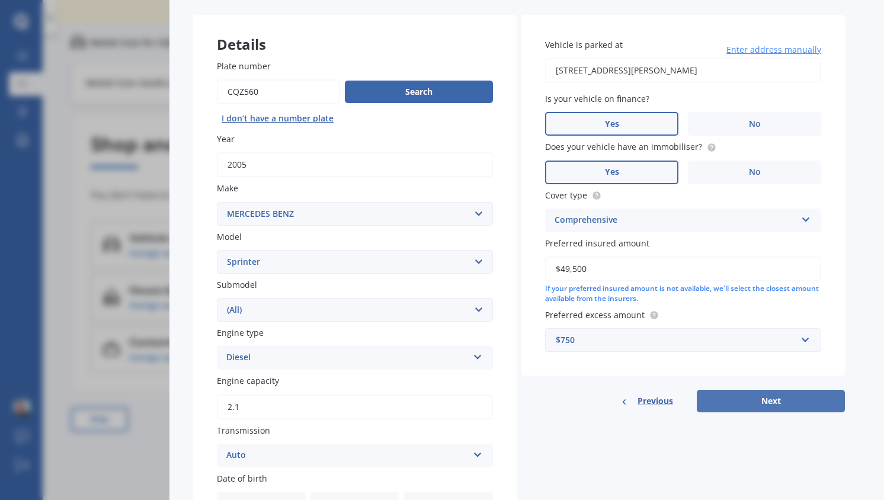
click at [765, 402] on button "Next" at bounding box center [771, 401] width 148 height 23
select select "17"
select select "10"
select select "1967"
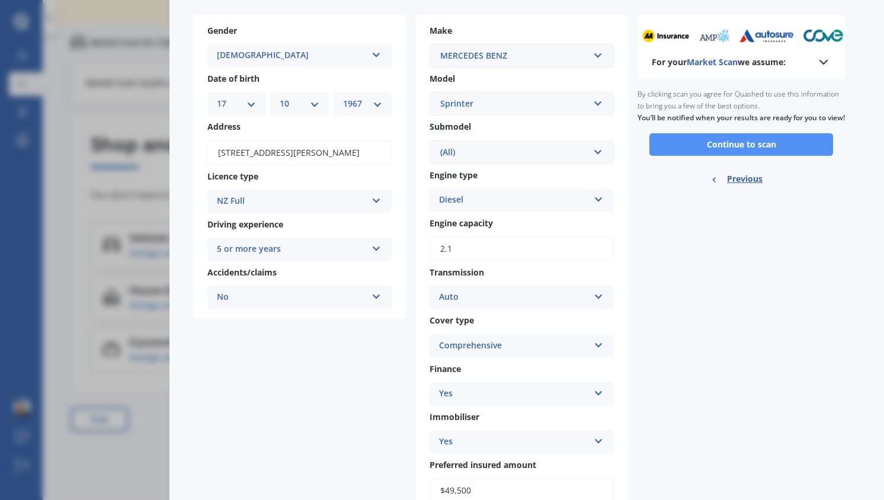
click at [766, 156] on button "Continue to scan" at bounding box center [741, 144] width 184 height 23
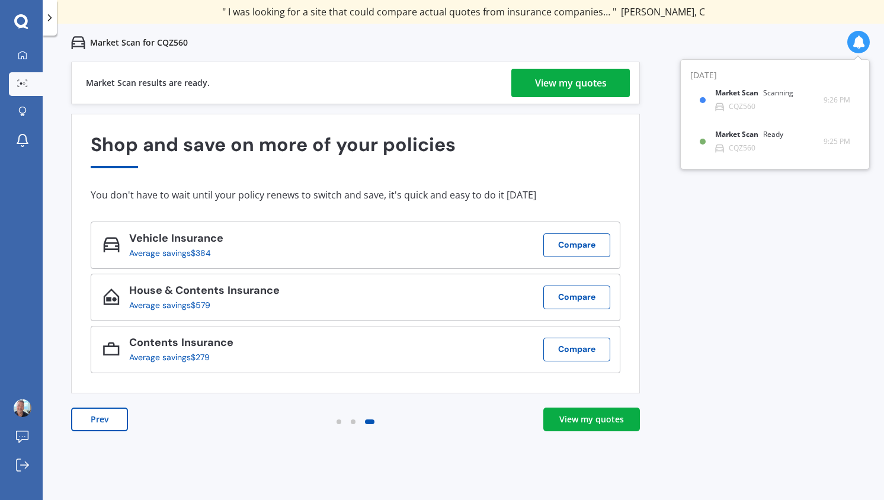
click at [591, 89] on div "View my quotes" at bounding box center [571, 83] width 72 height 28
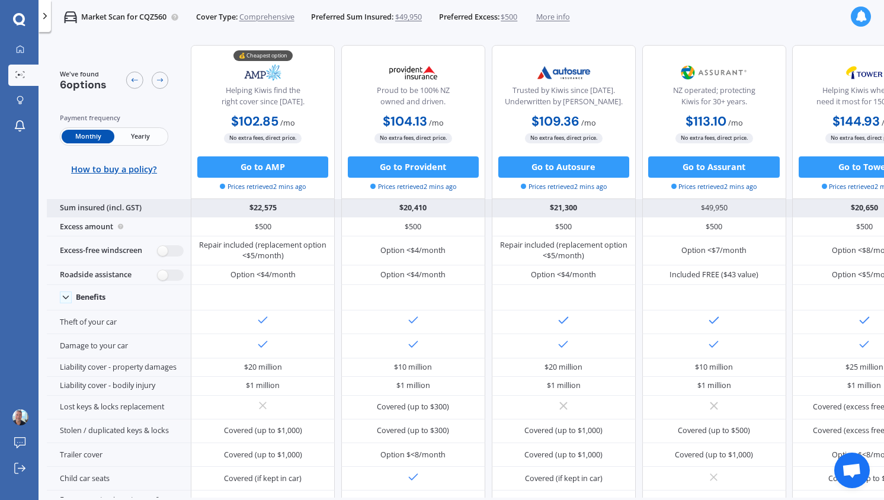
click at [264, 209] on div "$22,575" at bounding box center [263, 208] width 144 height 19
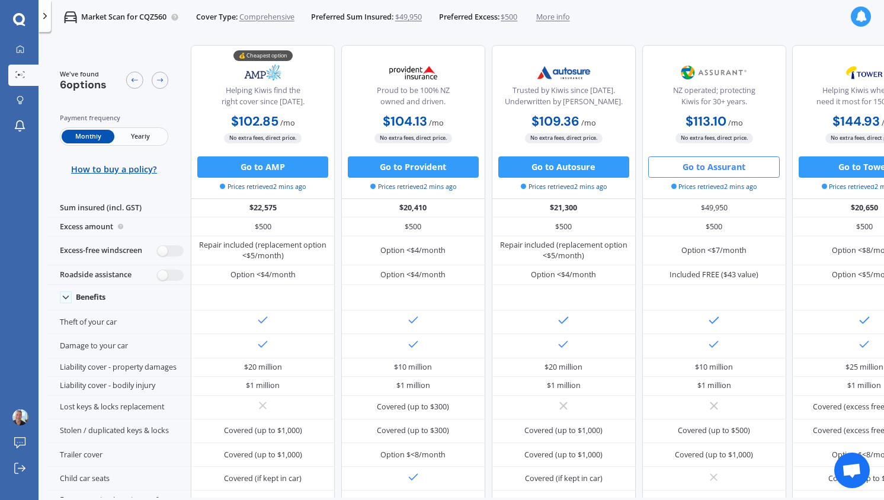
click at [710, 174] on button "Go to Assurant" at bounding box center [713, 166] width 131 height 21
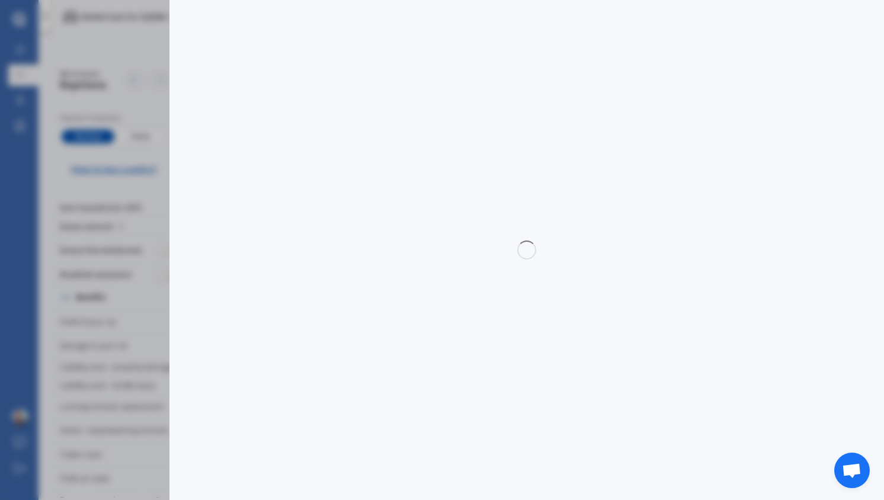
select select "Monthly"
select select "full"
select select "0"
select select "North Shore"
select select "MERCEDES BENZ"
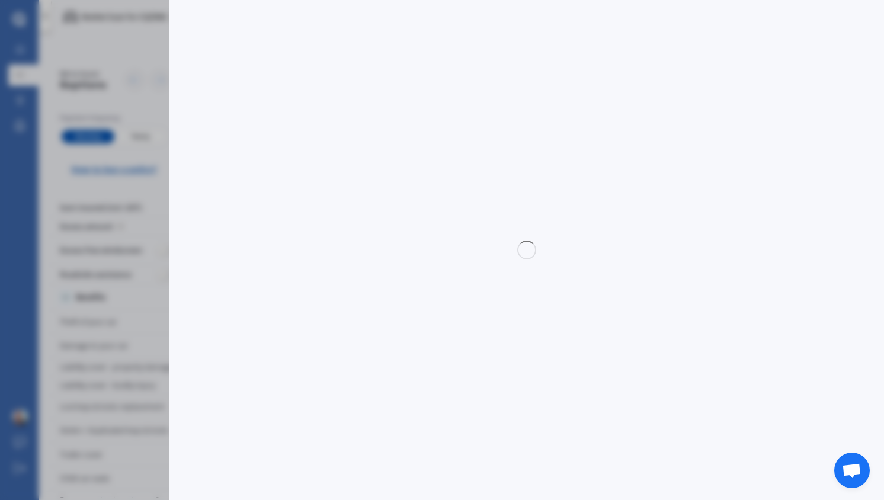
select select "SPRINTER"
select select "(ALL)"
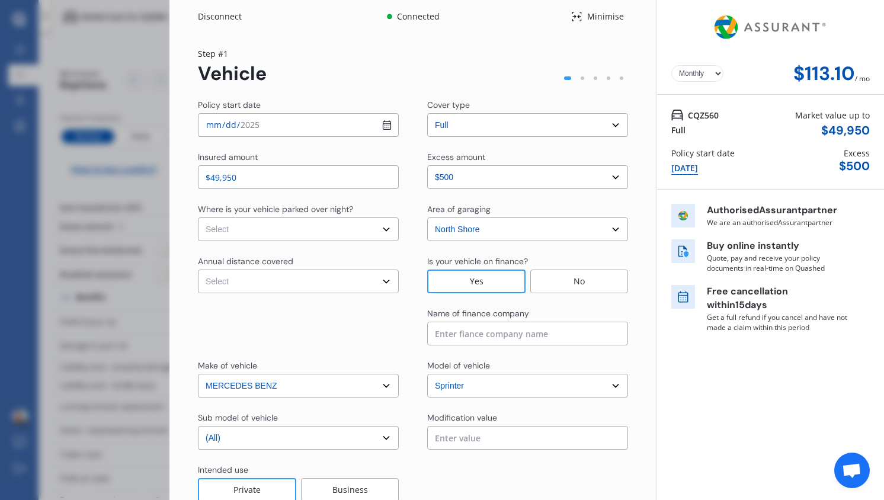
click at [275, 226] on select "Select In a garage On own property On street or road" at bounding box center [298, 229] width 201 height 24
select select "On own property"
click at [198, 217] on select "Select In a garage On own property On street or road" at bounding box center [298, 229] width 201 height 24
click at [261, 284] on select "Select Low (less than 15,000km per year) Average (15,000-30,000km per year) Hig…" at bounding box center [298, 282] width 201 height 24
select select "15000"
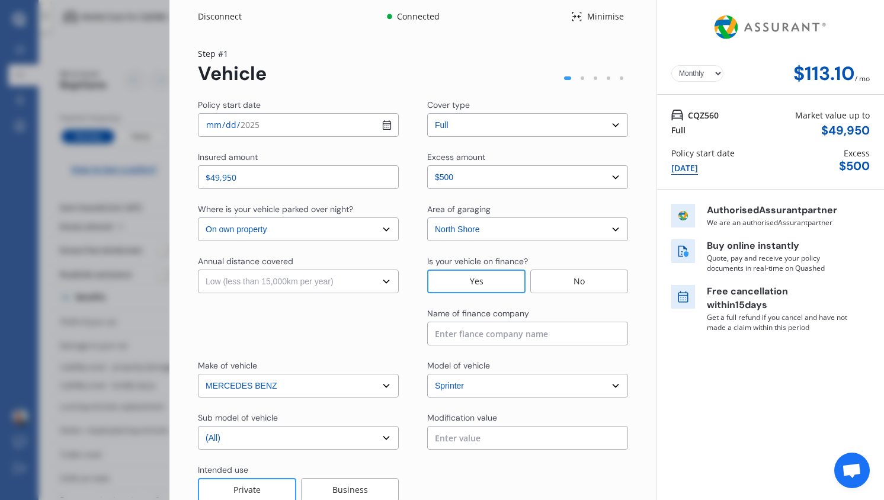
click at [198, 270] on select "Select Low (less than 15,000km per year) Average (15,000-30,000km per year) Hig…" at bounding box center [298, 282] width 201 height 24
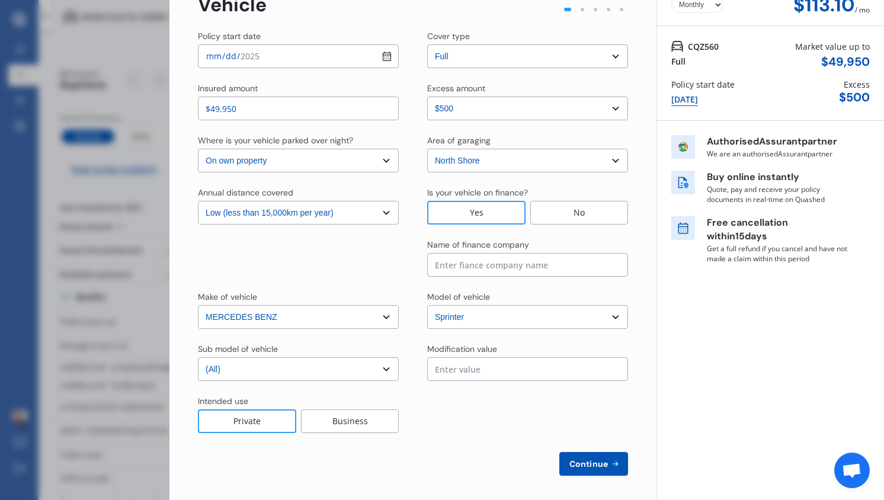
scroll to position [73, 0]
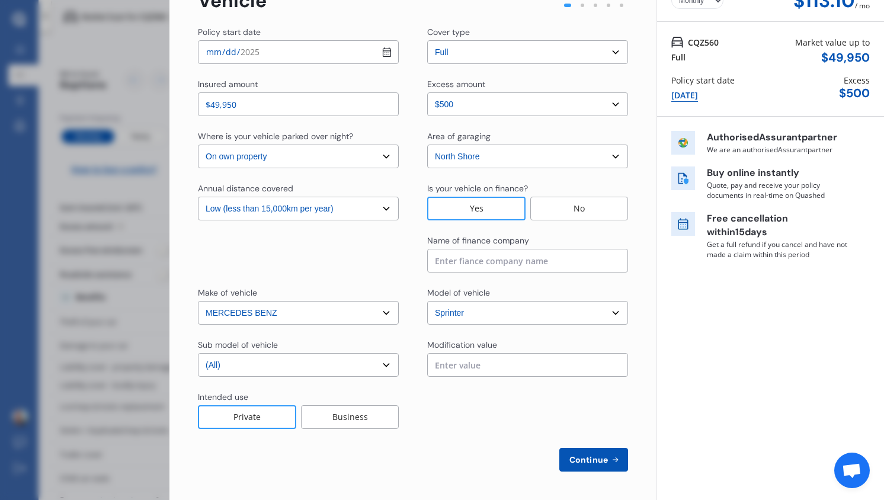
click at [599, 463] on span "Continue" at bounding box center [588, 459] width 43 height 9
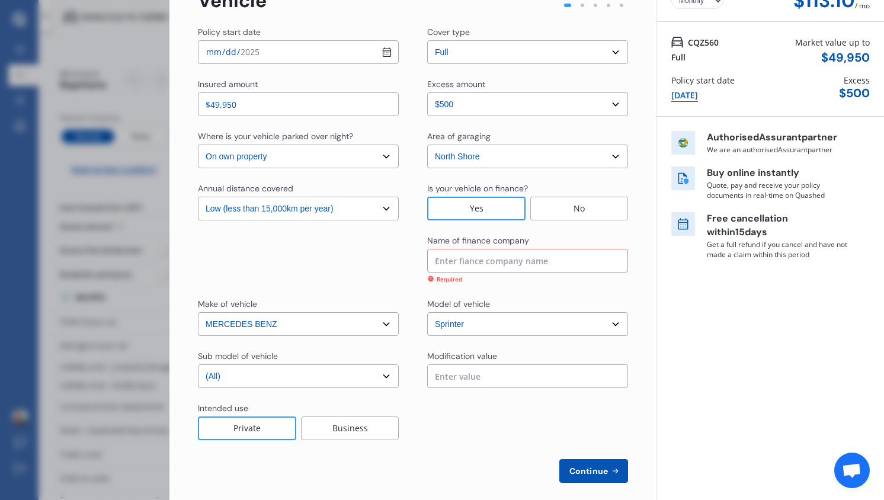
click at [490, 256] on input at bounding box center [527, 261] width 201 height 24
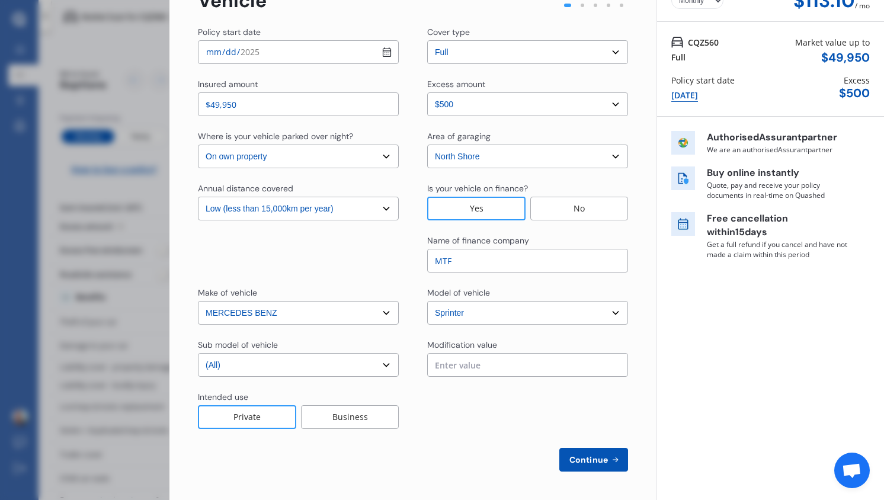
type input "MTF"
click at [573, 455] on span "Continue" at bounding box center [588, 459] width 43 height 9
select select "Mr"
select select "17"
select select "10"
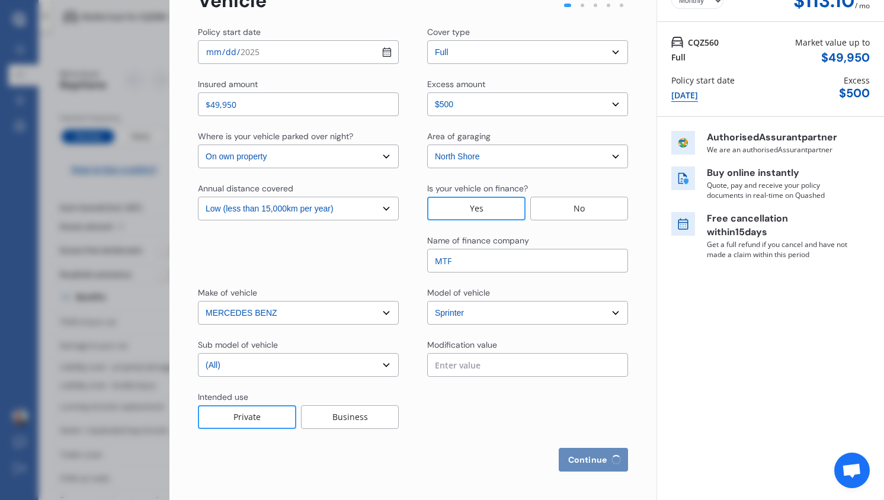
select select "1967"
select select "full"
select select "more than 4 years"
select select "New Zealand"
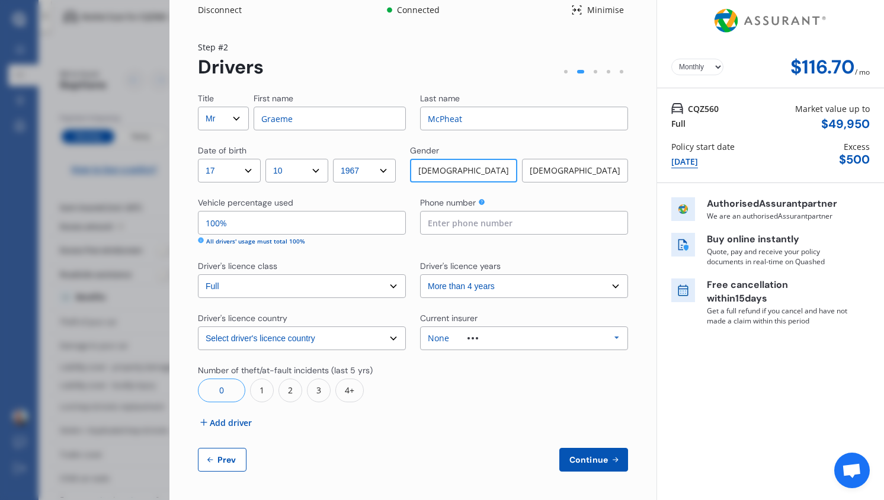
scroll to position [0, 0]
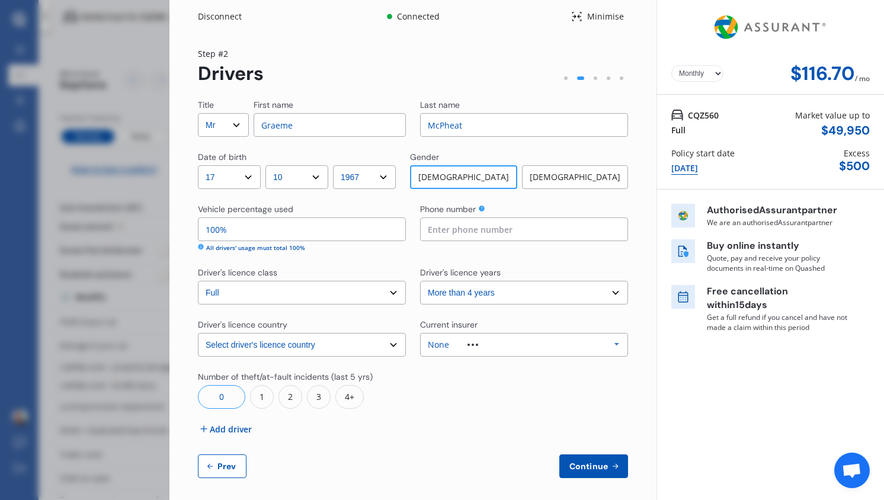
click at [462, 227] on input at bounding box center [524, 229] width 208 height 24
type input "021736733"
click at [431, 289] on select "Select driver's licence years Less than 1 year 1-2 years 2-4 years More than 4 …" at bounding box center [524, 293] width 208 height 24
click at [420, 281] on select "Select driver's licence years Less than 1 year 1-2 years 2-4 years More than 4 …" at bounding box center [524, 293] width 208 height 24
click at [559, 466] on button "Continue" at bounding box center [593, 466] width 69 height 24
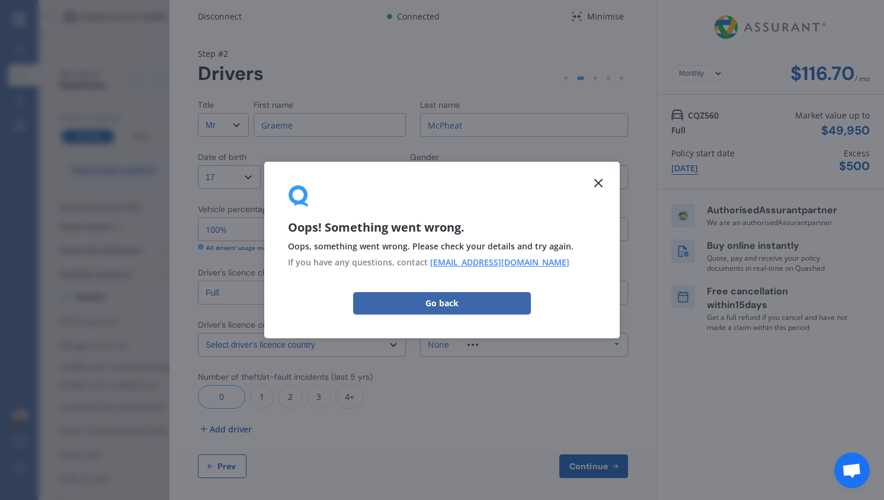
click at [409, 303] on div "Driver's licence class Select driver's licence class None Learner Restricted Fu…" at bounding box center [413, 286] width 430 height 38
click at [596, 181] on div "Female" at bounding box center [575, 177] width 106 height 24
click at [458, 303] on select "Select driver's licence years Less than 1 year 1-2 years 2-4 years More than 4 …" at bounding box center [524, 293] width 208 height 24
click at [402, 305] on div "Title Select Mr Mrs Miss Ms Dr First name Graeme Last name McPheat Date of birt…" at bounding box center [413, 288] width 430 height 379
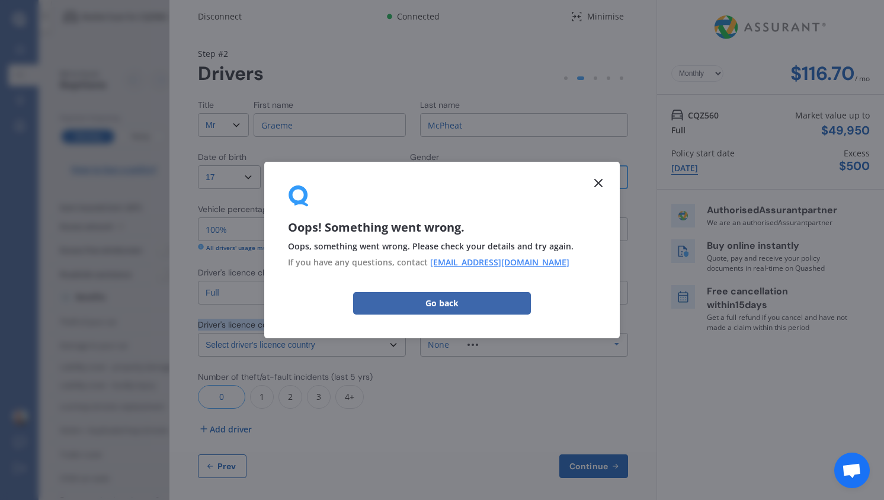
click at [402, 305] on div "Title Select Mr Mrs Miss Ms Dr First name Graeme Last name McPheat Date of birt…" at bounding box center [413, 288] width 430 height 379
click at [596, 182] on div "Female" at bounding box center [574, 177] width 107 height 24
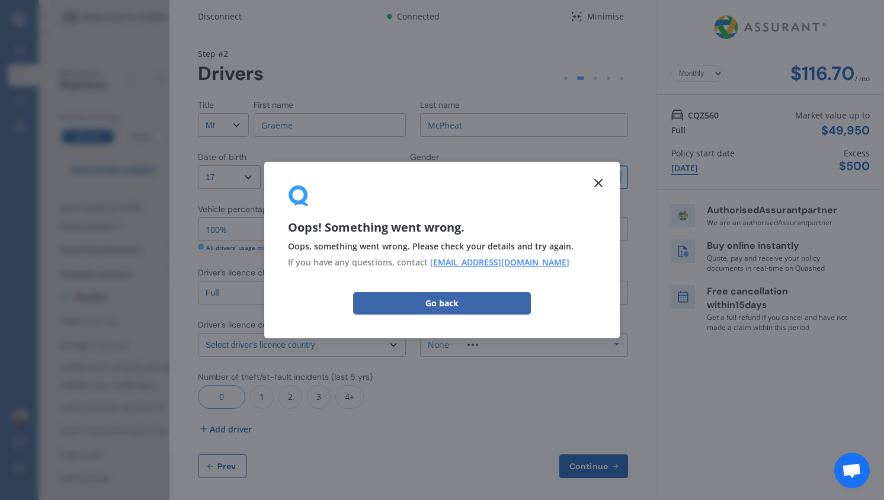
click at [596, 182] on div "Female" at bounding box center [574, 177] width 107 height 24
click at [561, 383] on div at bounding box center [524, 390] width 208 height 38
click at [595, 182] on div "Female" at bounding box center [574, 177] width 107 height 24
click at [449, 303] on select "Select driver's licence years Less than 1 year 1-2 years 2-4 years More than 4 …" at bounding box center [524, 293] width 208 height 24
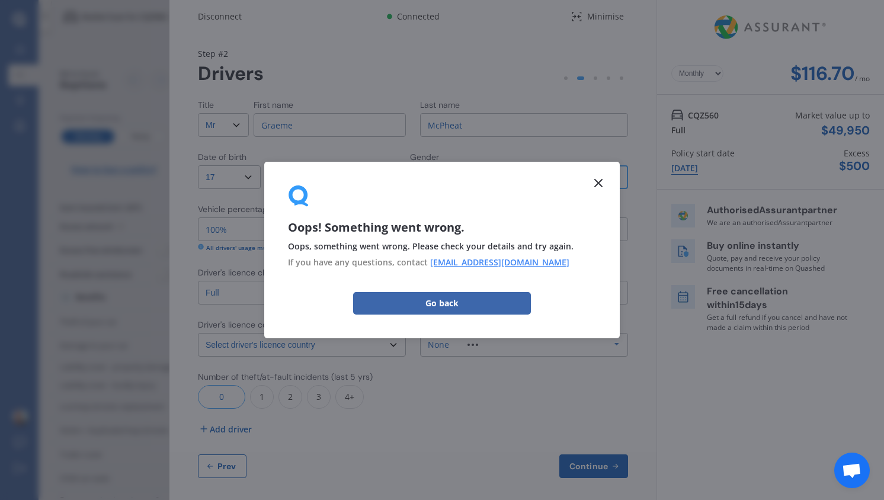
click at [420, 281] on select "Select driver's licence years Less than 1 year 1-2 years 2-4 years More than 4 …" at bounding box center [524, 293] width 208 height 24
drag, startPoint x: 525, startPoint y: 176, endPoint x: 514, endPoint y: 118, distance: 59.1
click at [514, 118] on div "Title Select Mr Mrs Miss Ms Dr First name Graeme Last name McPheat Date of birt…" at bounding box center [413, 288] width 430 height 379
click at [299, 200] on div "Title Select Mr Mrs Miss Ms Dr First name Graeme Last name McPheat Date of birt…" at bounding box center [413, 288] width 430 height 379
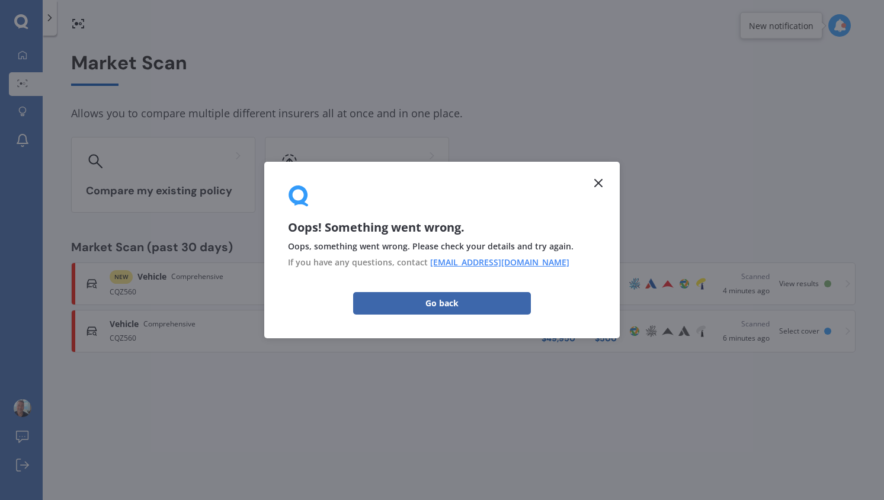
click at [598, 182] on div "Compare my existing policy I don’t have an existing policy" at bounding box center [463, 175] width 784 height 76
click at [461, 299] on div "Vehicle $ 49,500 Excess $ 750" at bounding box center [491, 284] width 270 height 36
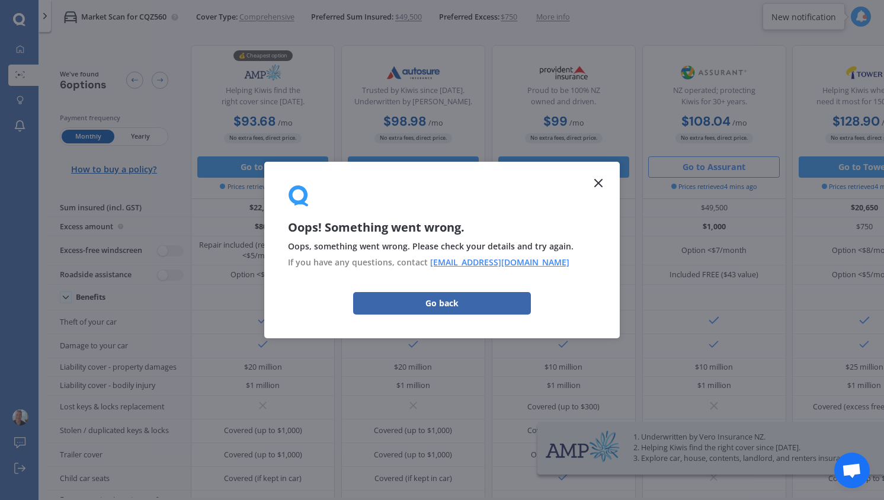
click at [704, 165] on button "Go to Assurant" at bounding box center [713, 166] width 131 height 21
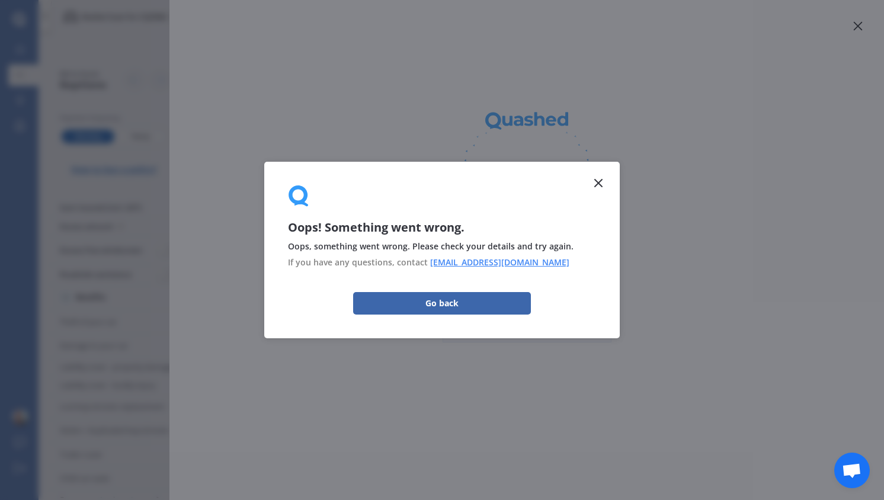
select select "full"
select select "500.00"
select select "North Shore"
select select "MERCEDES BENZ"
select select "SPRINTER"
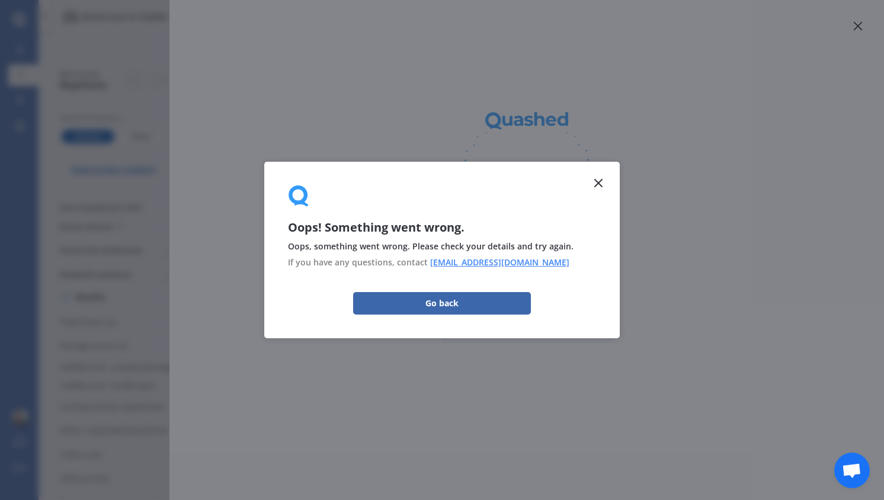
select select "(ALL)"
click at [596, 182] on icon at bounding box center [526, 185] width 142 height 142
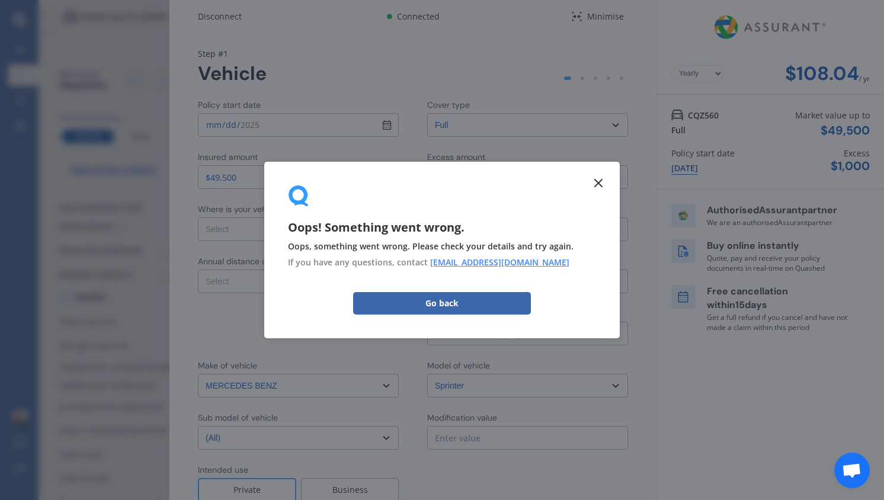
select select "Monthly"
click at [596, 182] on select "Select excess amount $500 $1,000 $1,500" at bounding box center [527, 177] width 201 height 24
click at [448, 261] on div "Is your vehicle on finance?" at bounding box center [477, 261] width 101 height 12
click at [412, 299] on div "Policy start date 2025-10-15 Cover type Select cover type 3rd Party Full Insure…" at bounding box center [413, 321] width 430 height 445
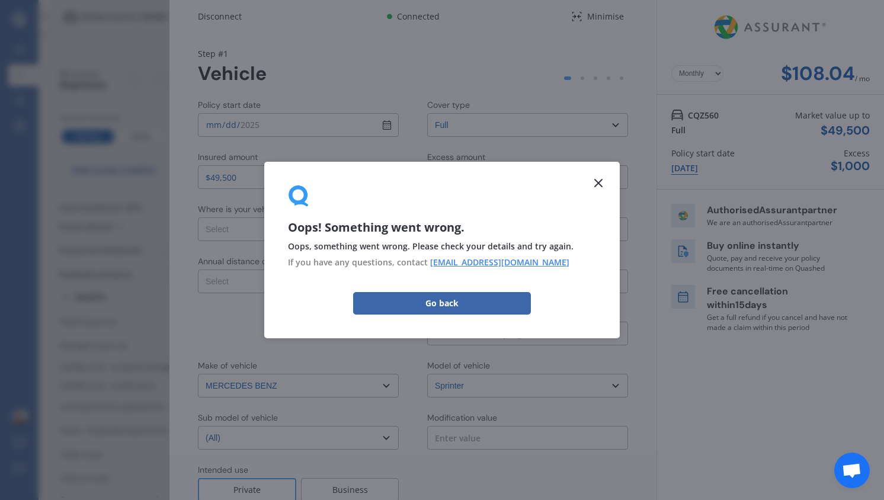
click at [593, 188] on select "Select excess amount $500 $1,000 $1,500" at bounding box center [527, 177] width 201 height 24
select select "0"
click at [427, 165] on select "Select excess amount $500 $1,000 $1,500" at bounding box center [527, 177] width 201 height 24
click at [745, 376] on div "Yearly Monthly $108.04 / mo CQZ560 Full Market value up to $ 49,500 Policy star…" at bounding box center [769, 286] width 227 height 573
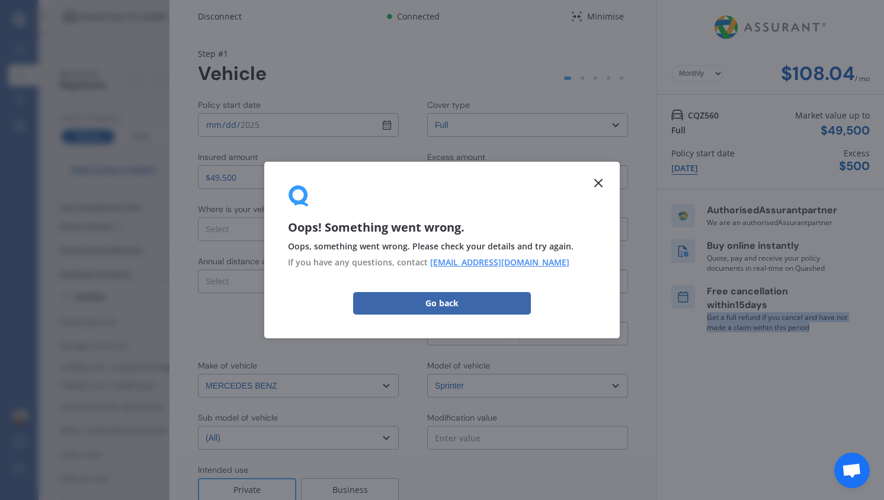
click at [745, 376] on div "Yearly Monthly $108.04 / mo CQZ560 Full Market value up to $ 49,500 Policy star…" at bounding box center [769, 286] width 227 height 573
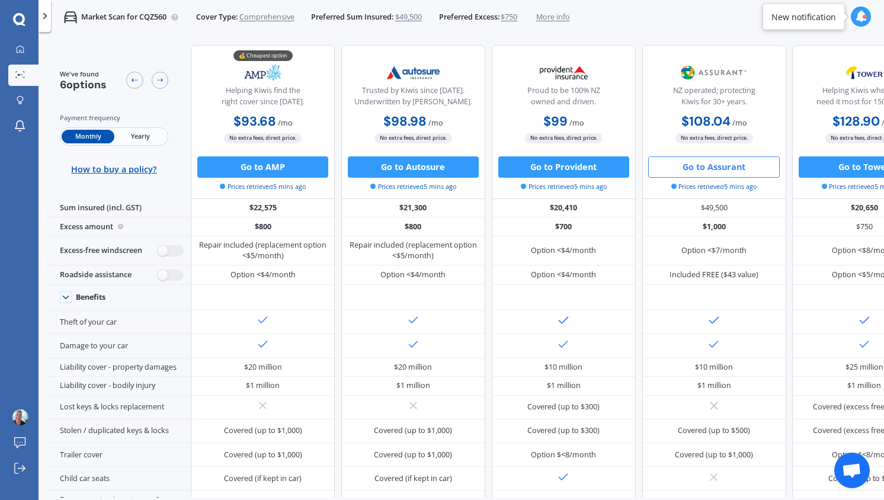
click at [698, 121] on b "$108.04" at bounding box center [705, 121] width 49 height 17
click at [700, 70] on img at bounding box center [714, 72] width 70 height 27
click at [689, 168] on button "Go to Assurant" at bounding box center [713, 166] width 131 height 21
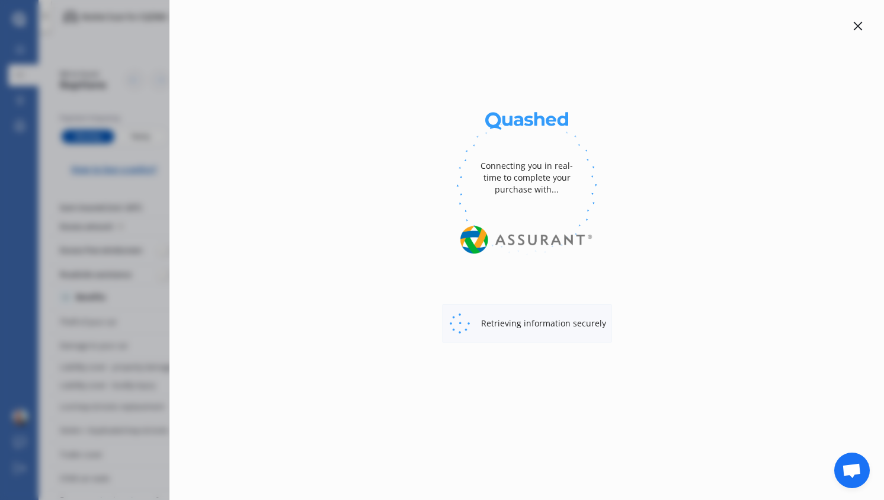
select select "full"
select select "500.00"
select select "North Shore"
select select "MERCEDES BENZ"
select select "SPRINTER"
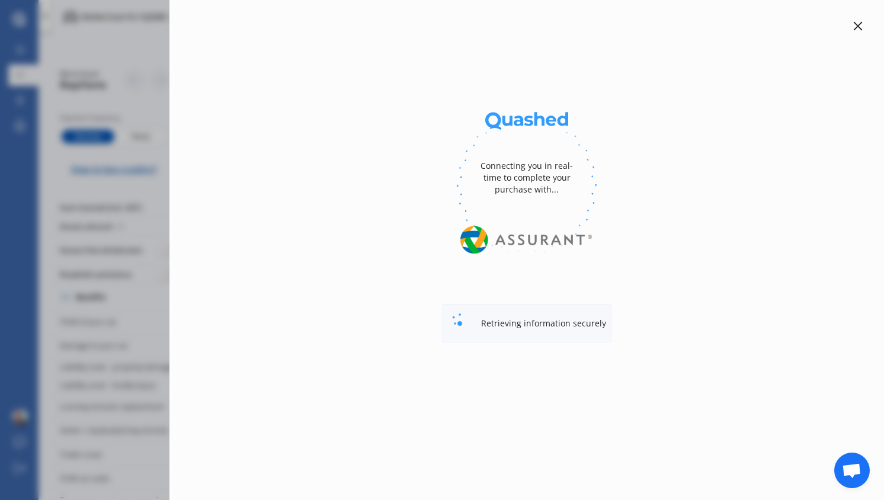
select select "(ALL)"
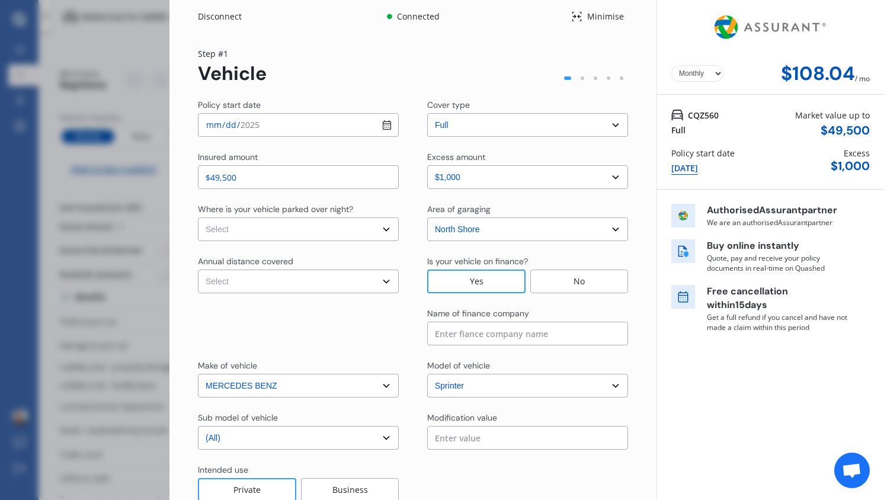
click at [333, 229] on select "Select In a garage On own property On street or road" at bounding box center [298, 229] width 201 height 24
select select "On own property"
click at [198, 217] on select "Select In a garage On own property On street or road" at bounding box center [298, 229] width 201 height 24
click at [277, 281] on select "Select Low (less than 15,000km per year) Average (15,000-30,000km per year) Hig…" at bounding box center [298, 282] width 201 height 24
select select "15000"
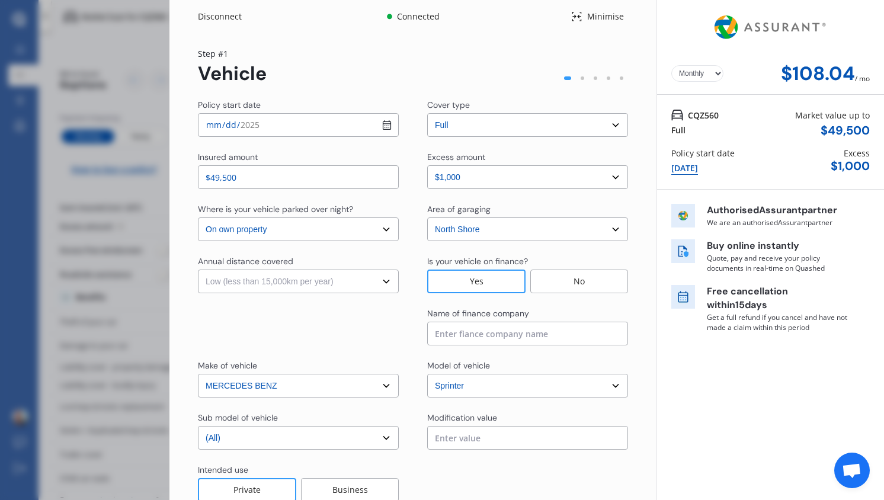
click at [198, 270] on select "Select Low (less than 15,000km per year) Average (15,000-30,000km per year) Hig…" at bounding box center [298, 282] width 201 height 24
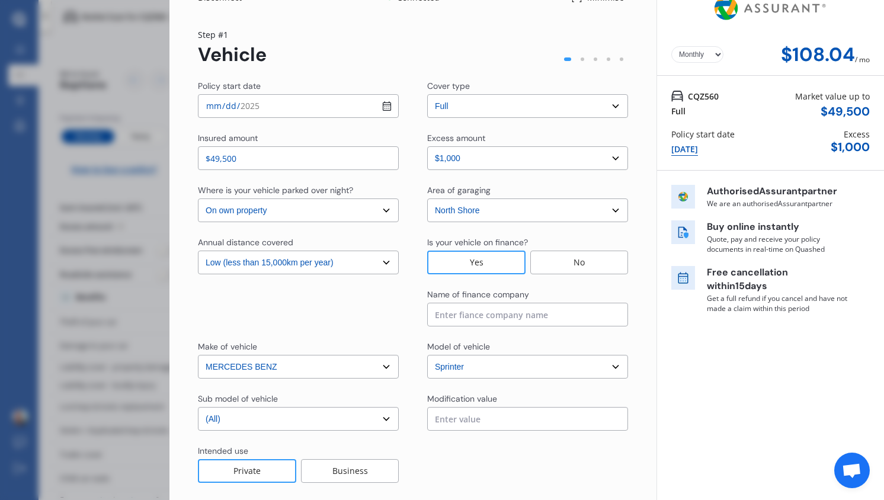
scroll to position [21, 0]
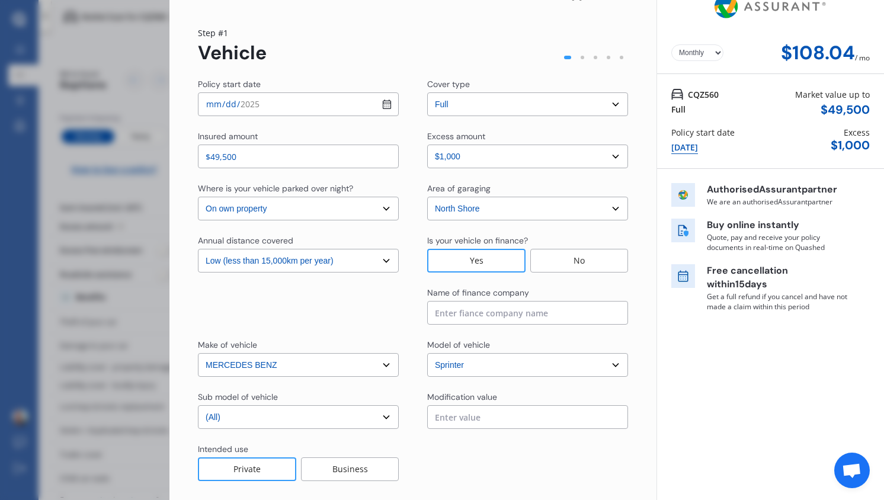
click at [546, 159] on select "Select excess amount $500 $1,000 $1,500" at bounding box center [527, 157] width 201 height 24
select select "0"
click at [427, 145] on select "Select excess amount $500 $1,000 $1,500" at bounding box center [527, 157] width 201 height 24
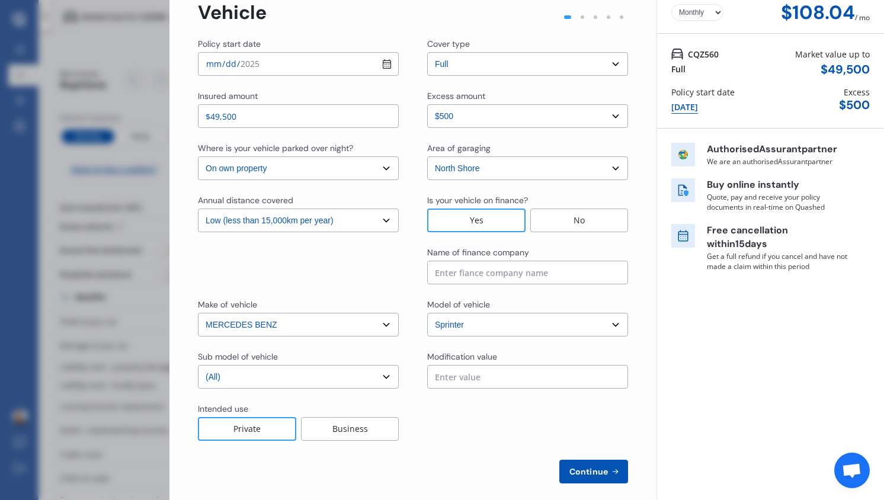
scroll to position [73, 0]
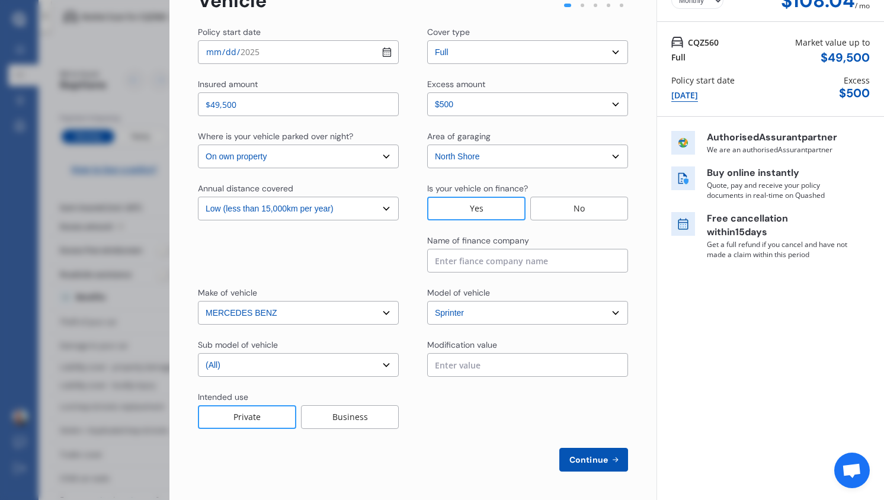
click at [599, 461] on span "Continue" at bounding box center [588, 459] width 43 height 9
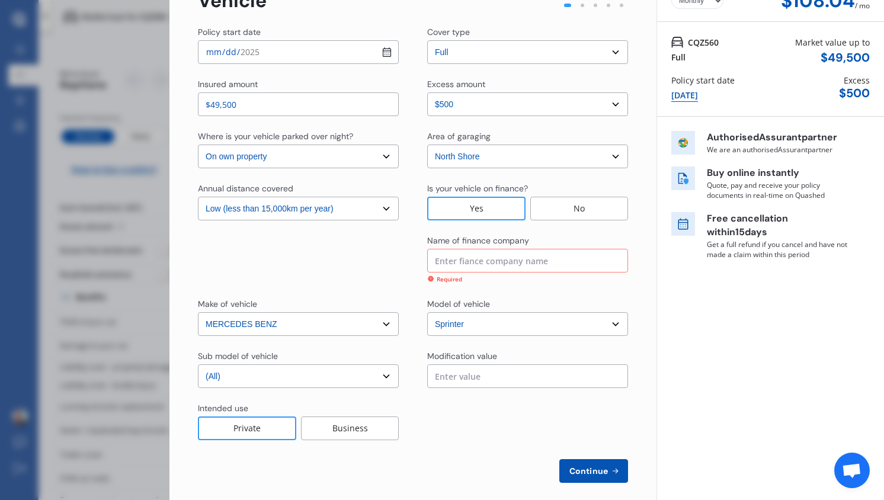
click at [522, 265] on input at bounding box center [527, 261] width 201 height 24
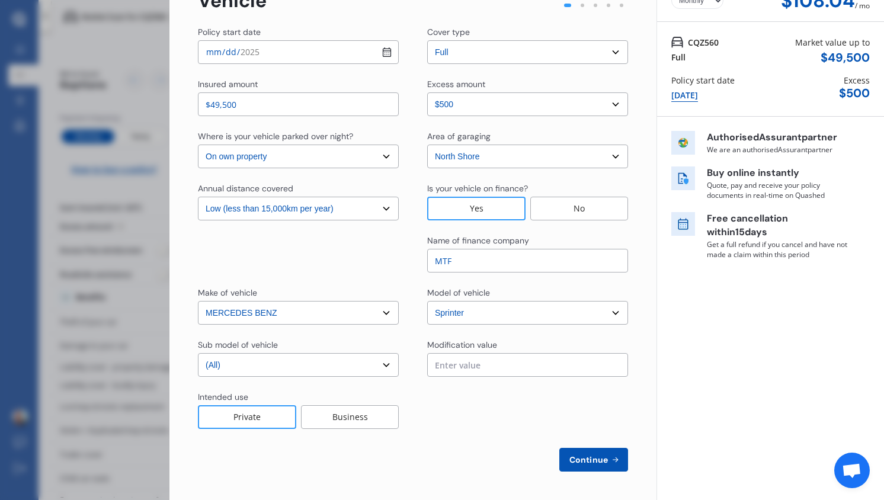
type input "MTF"
click at [573, 462] on span "Continue" at bounding box center [588, 459] width 43 height 9
select select "Mr"
select select "17"
select select "10"
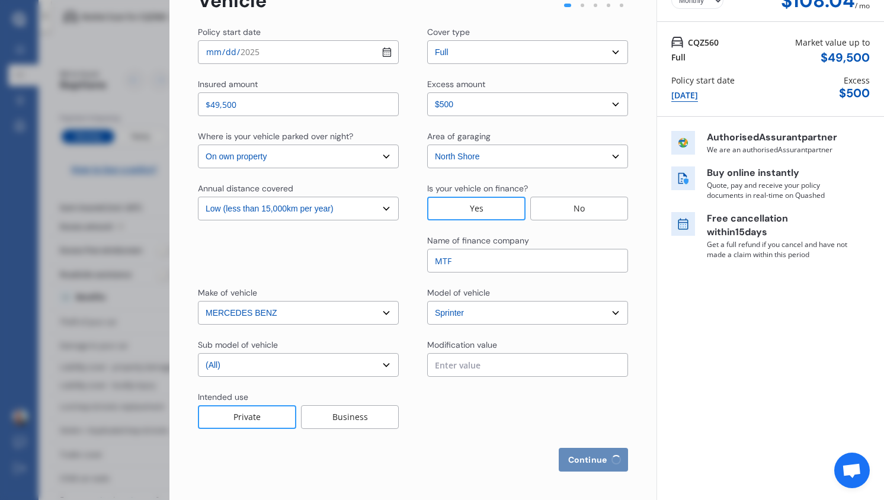
select select "1967"
select select "full"
select select "more than 4 years"
select select "New Zealand"
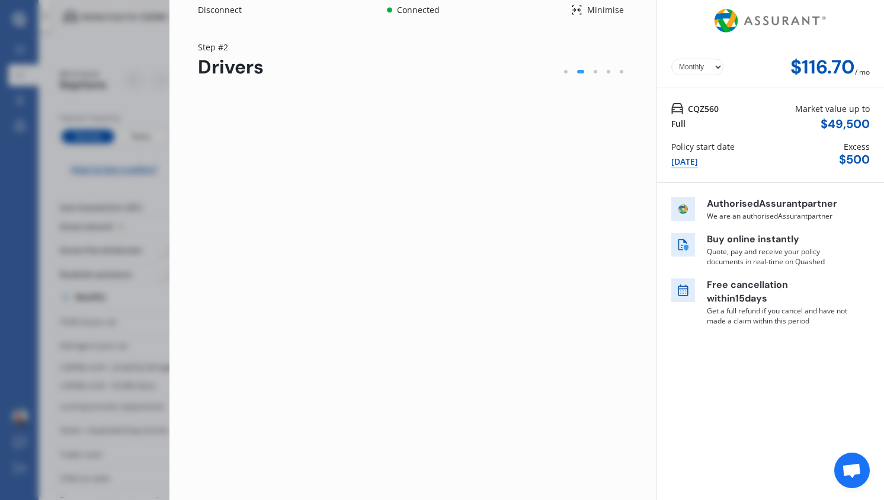
scroll to position [0, 0]
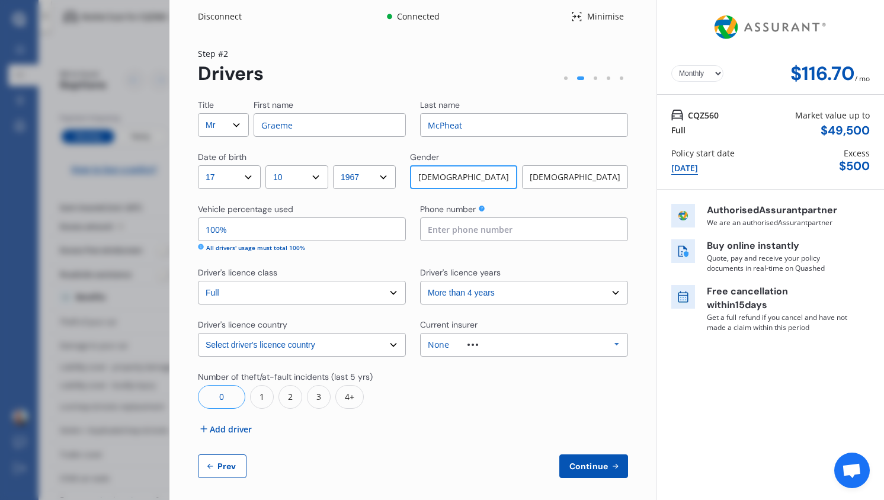
click at [687, 166] on div "15 Oct 2025" at bounding box center [684, 168] width 27 height 13
select select "full"
select select "0"
select select "On own property"
select select "North Shore"
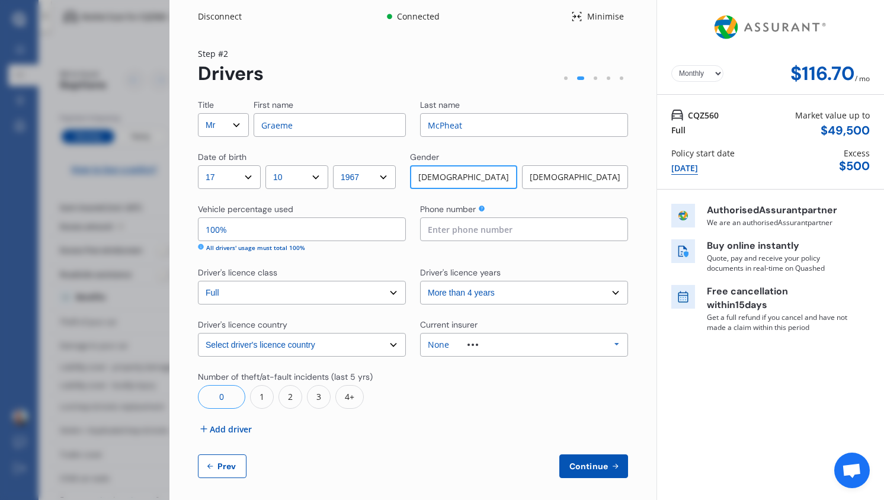
select select "15000"
select select "MERCEDES BENZ"
select select "SPRINTER"
select select "(ALL)"
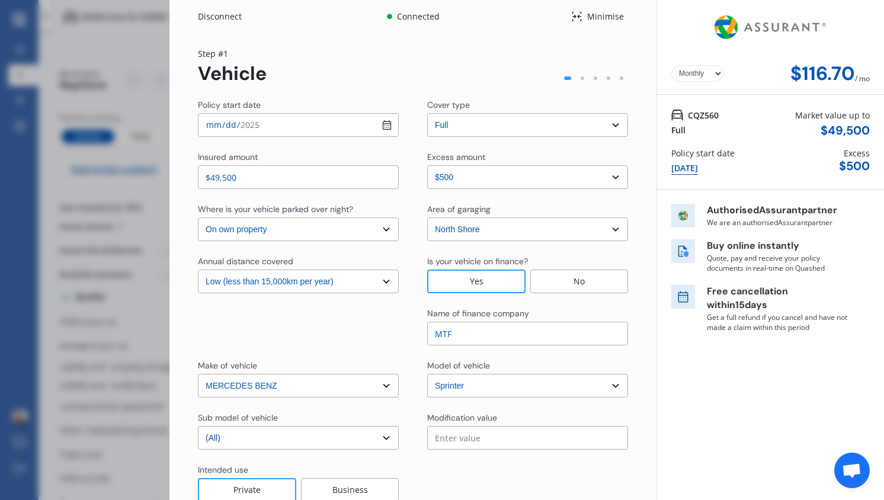
click at [687, 166] on div "15 Oct 2025" at bounding box center [684, 168] width 27 height 13
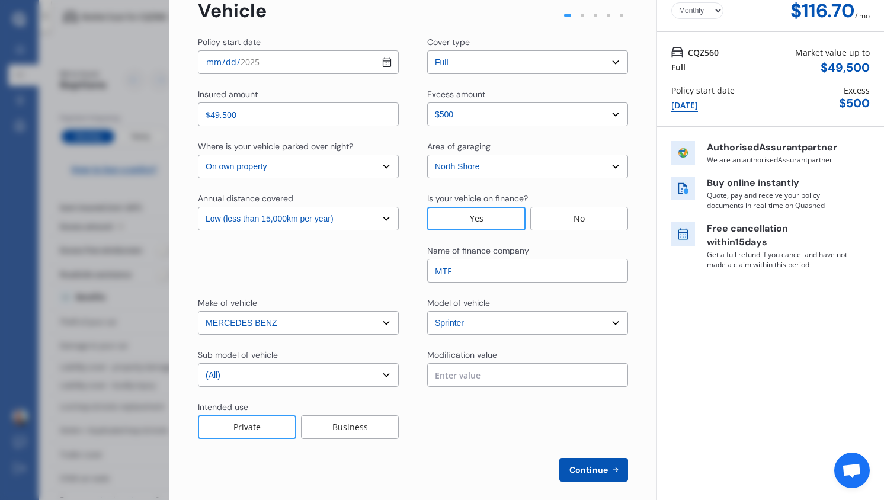
scroll to position [73, 0]
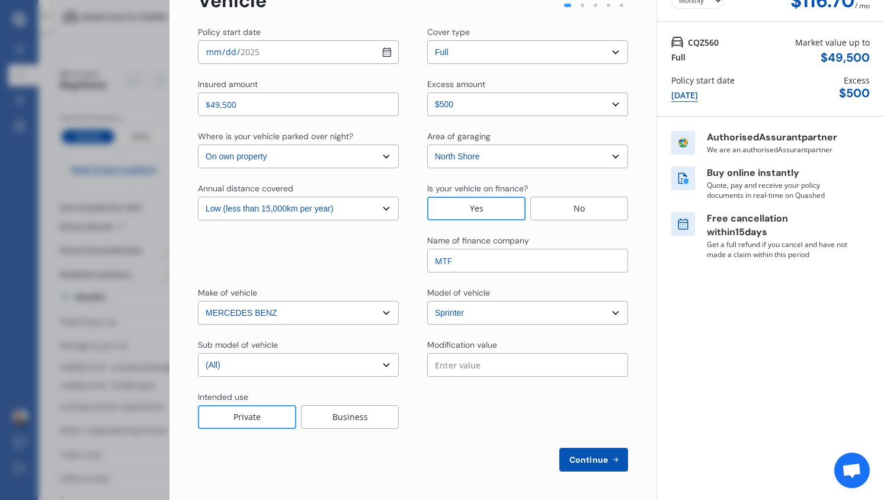
click at [595, 463] on span "Continue" at bounding box center [588, 459] width 43 height 9
select select "Mr"
select select "17"
select select "10"
select select "1967"
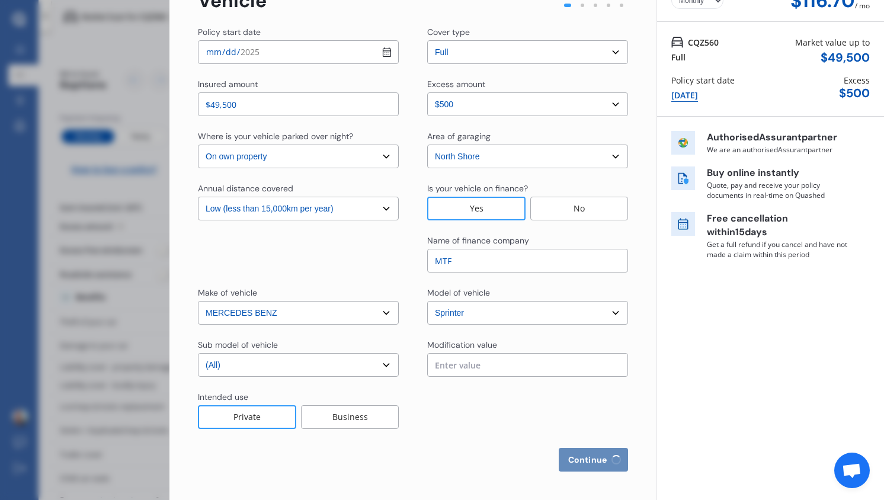
select select "full"
select select "more than 4 years"
select select "New Zealand"
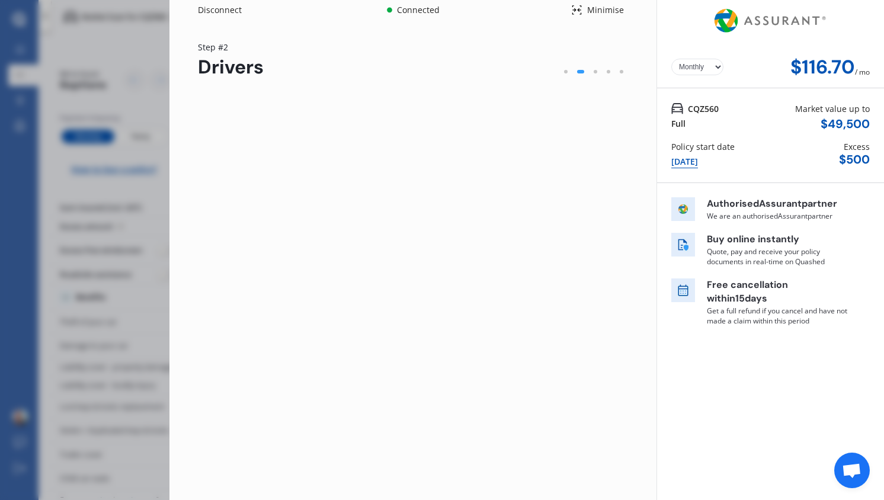
scroll to position [0, 0]
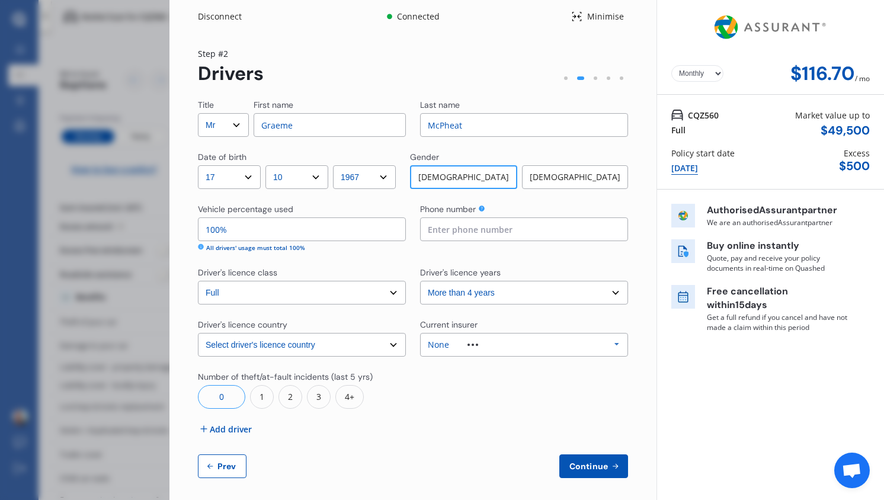
click at [580, 468] on span "Continue" at bounding box center [588, 465] width 43 height 9
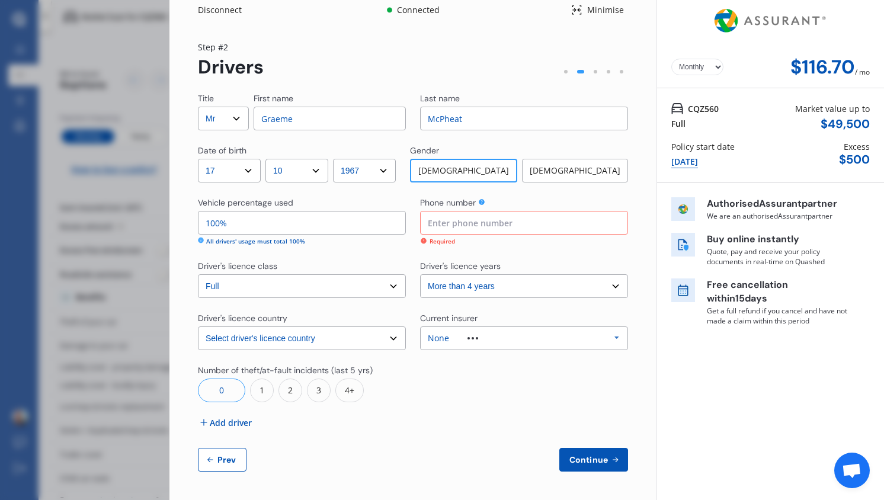
click at [580, 468] on button "Continue" at bounding box center [593, 460] width 69 height 24
click at [501, 222] on input at bounding box center [524, 223] width 208 height 24
type input "021736733"
click at [579, 462] on span "Continue" at bounding box center [588, 459] width 43 height 9
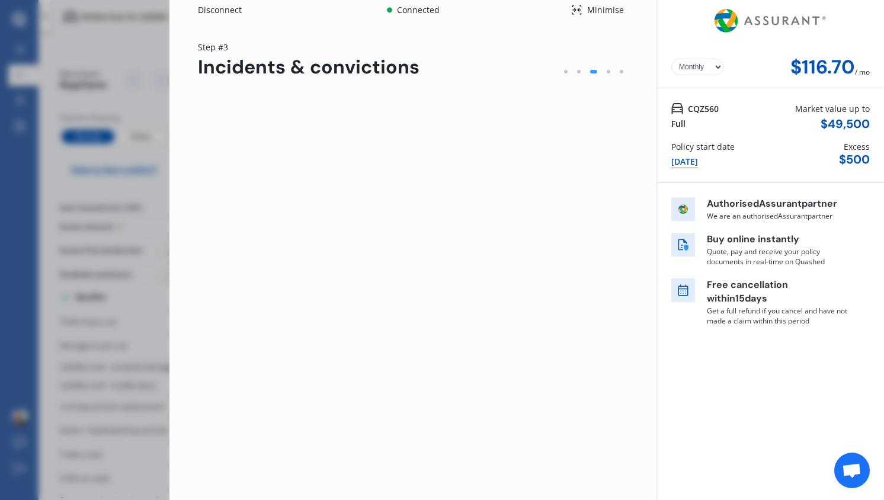
scroll to position [0, 0]
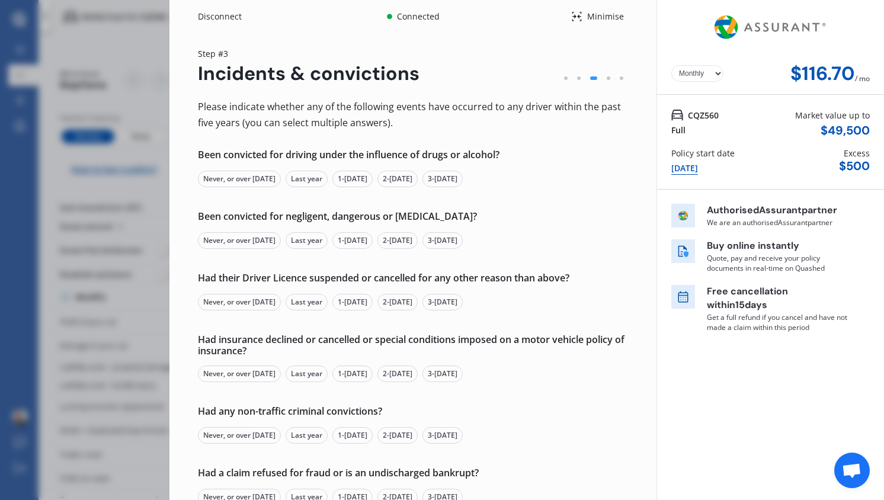
click at [244, 181] on div "Never, or over 5 yrs ago" at bounding box center [239, 179] width 83 height 17
click at [241, 243] on div "Never, or over 5 yrs ago" at bounding box center [239, 240] width 83 height 17
click at [233, 300] on div "Never, or over 5 yrs ago" at bounding box center [239, 302] width 83 height 17
click at [223, 372] on div "Never, or over 5 yrs ago" at bounding box center [239, 373] width 83 height 17
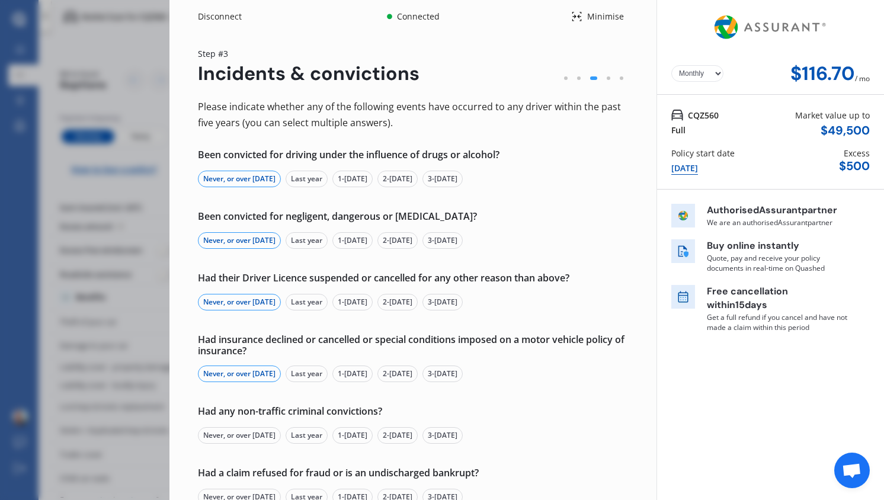
click at [228, 434] on div "Never, or over 5 yrs ago" at bounding box center [239, 435] width 83 height 17
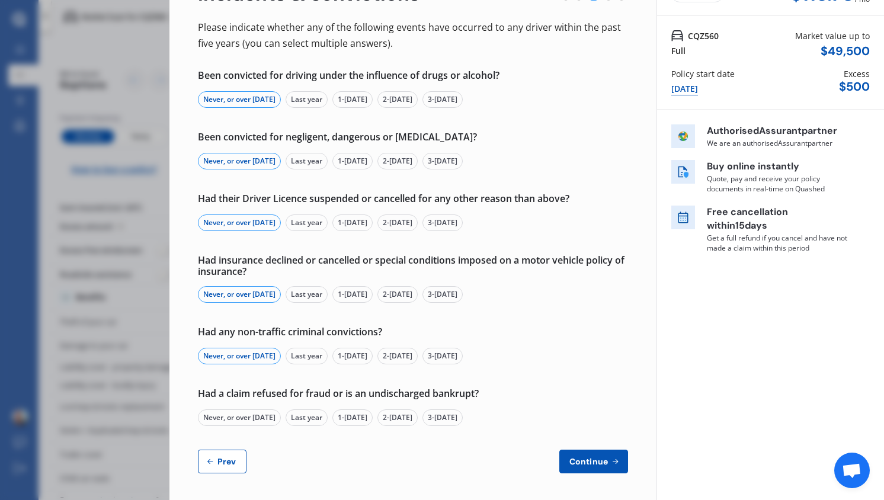
scroll to position [80, 0]
click at [227, 415] on div "Never, or over 5 yrs ago" at bounding box center [239, 417] width 83 height 17
click at [567, 462] on span "Continue" at bounding box center [588, 460] width 43 height 9
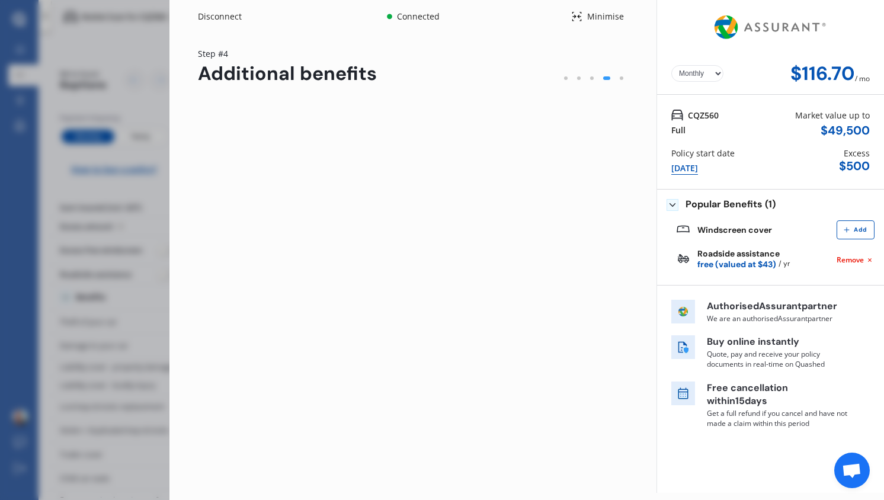
scroll to position [0, 0]
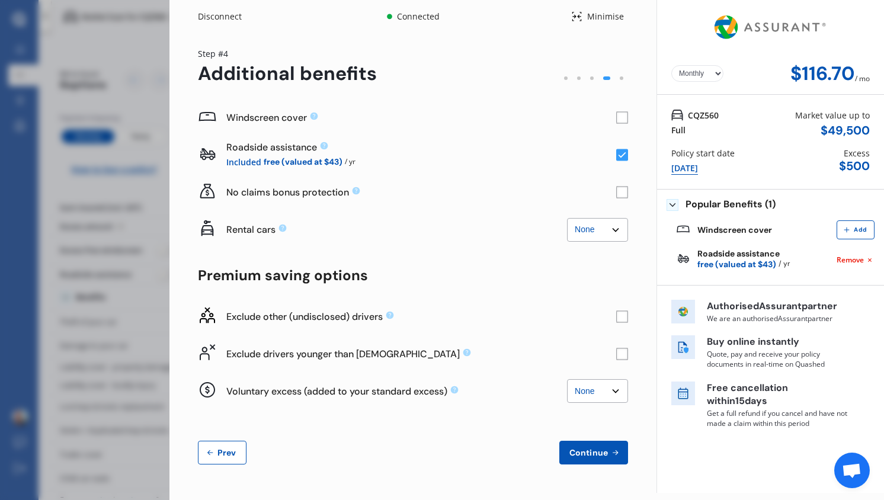
click at [619, 119] on rect at bounding box center [622, 118] width 12 height 12
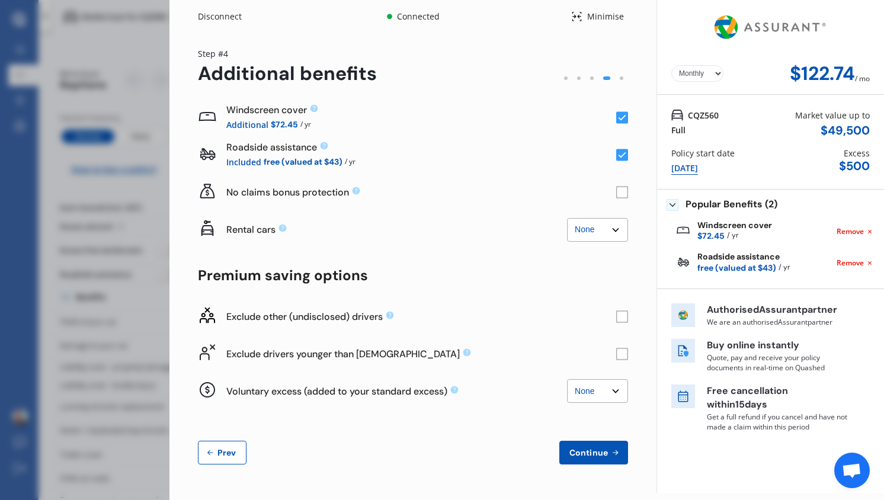
click at [620, 195] on rect at bounding box center [622, 193] width 12 height 12
click at [580, 230] on select "None $2,500 $5,000" at bounding box center [597, 230] width 61 height 24
click at [620, 318] on rect at bounding box center [622, 316] width 12 height 12
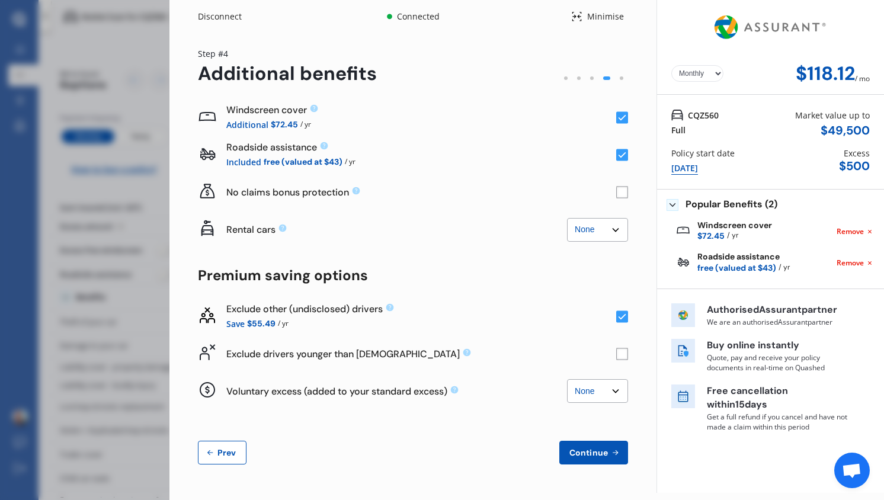
click at [621, 353] on rect at bounding box center [622, 354] width 12 height 12
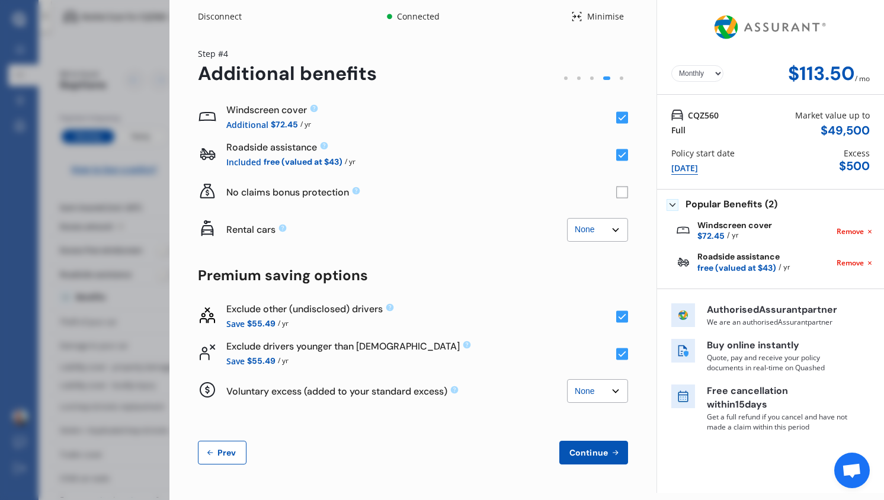
click at [582, 390] on select "None $500 $1,000" at bounding box center [597, 391] width 61 height 24
click at [567, 379] on select "None $500 $1,000" at bounding box center [597, 391] width 61 height 24
click at [587, 393] on select "None $500 $1,000" at bounding box center [597, 391] width 61 height 24
select select "0"
click at [567, 379] on select "None $500 $1,000" at bounding box center [597, 391] width 61 height 24
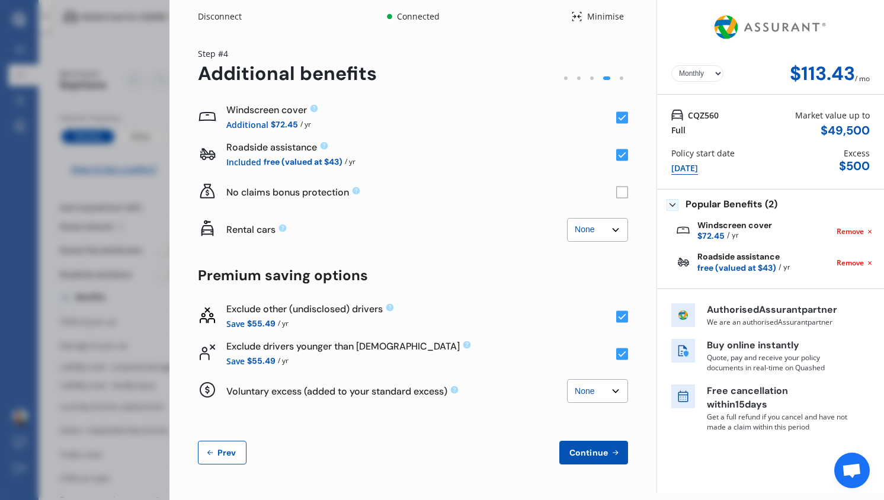
click at [580, 456] on span "Continue" at bounding box center [588, 452] width 43 height 9
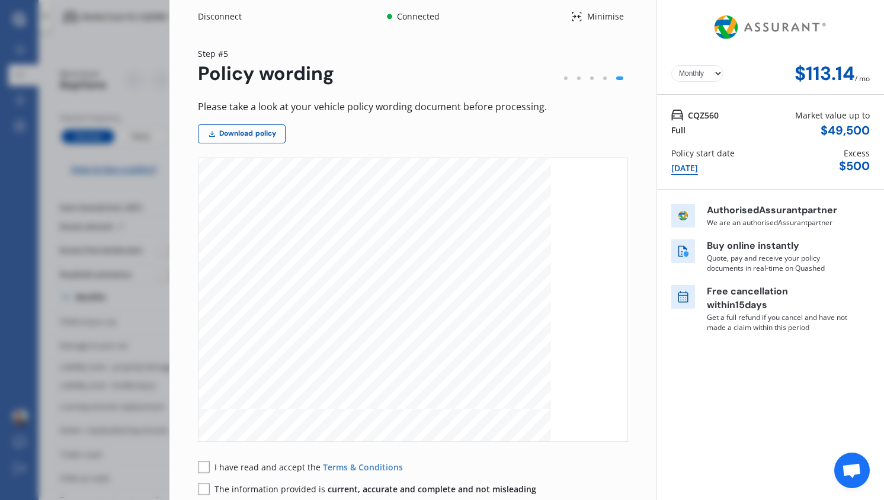
scroll to position [495, 0]
click at [203, 466] on rect at bounding box center [204, 467] width 12 height 12
click at [206, 489] on rect at bounding box center [204, 489] width 12 height 12
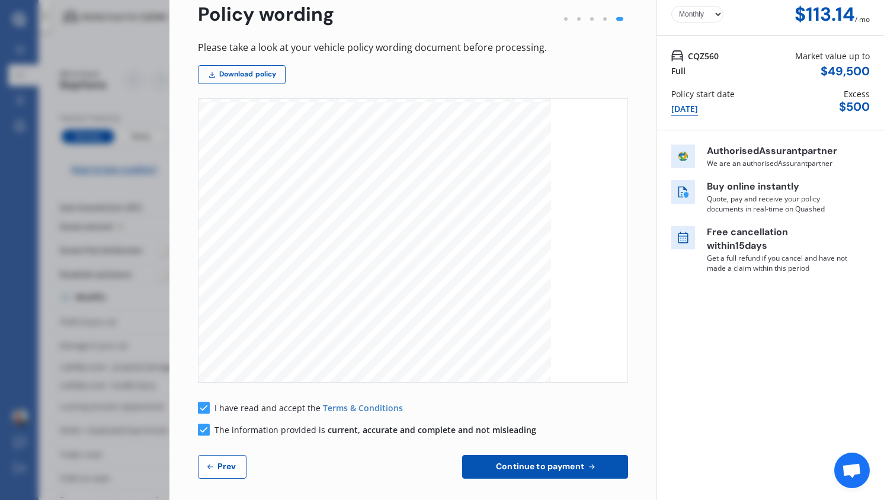
scroll to position [66, 0]
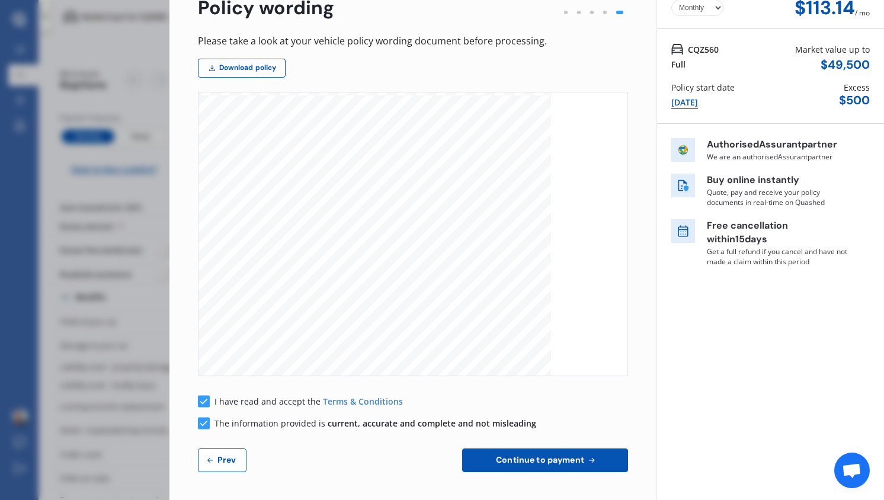
click at [544, 467] on button "Continue to payment" at bounding box center [545, 460] width 166 height 24
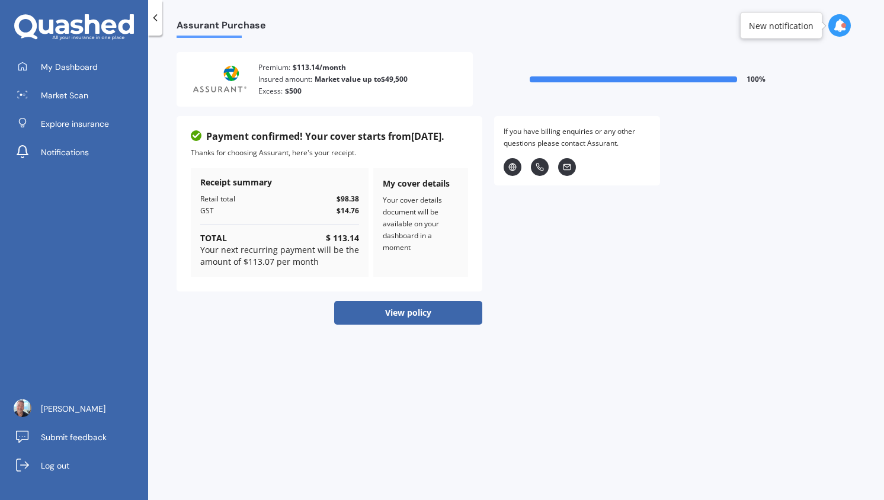
click at [432, 323] on button "View policy" at bounding box center [408, 313] width 148 height 24
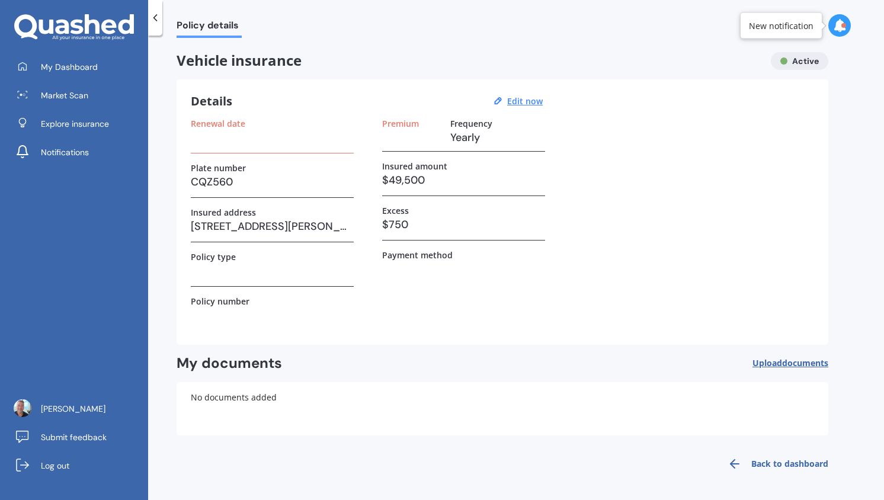
click at [782, 365] on span "documents" at bounding box center [805, 362] width 46 height 11
click at [787, 460] on link "Back to dashboard" at bounding box center [774, 464] width 108 height 28
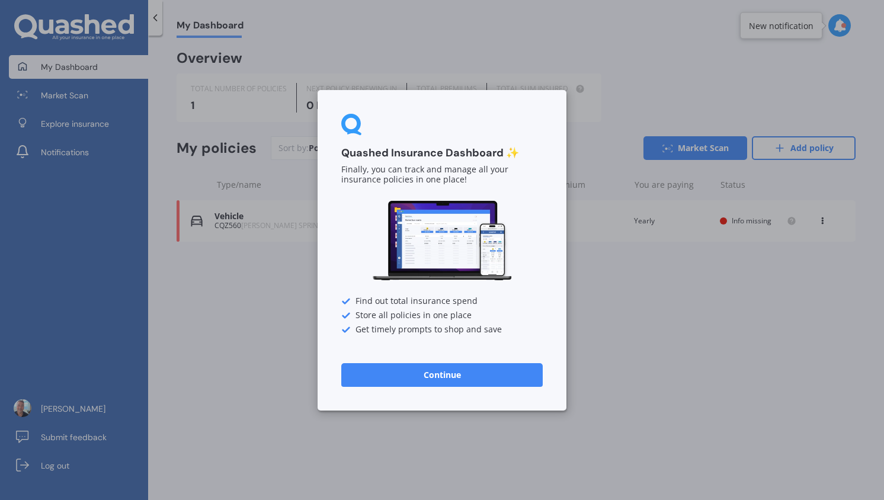
click at [461, 380] on button "Continue" at bounding box center [441, 375] width 201 height 24
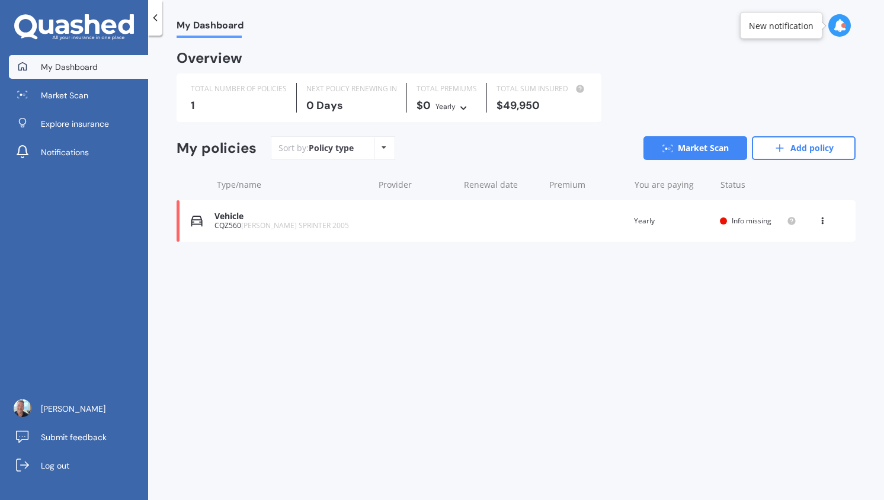
click at [240, 222] on div "CQZ560 [PERSON_NAME] SPRINTER 2005" at bounding box center [290, 226] width 153 height 8
